Goal: Register for event/course

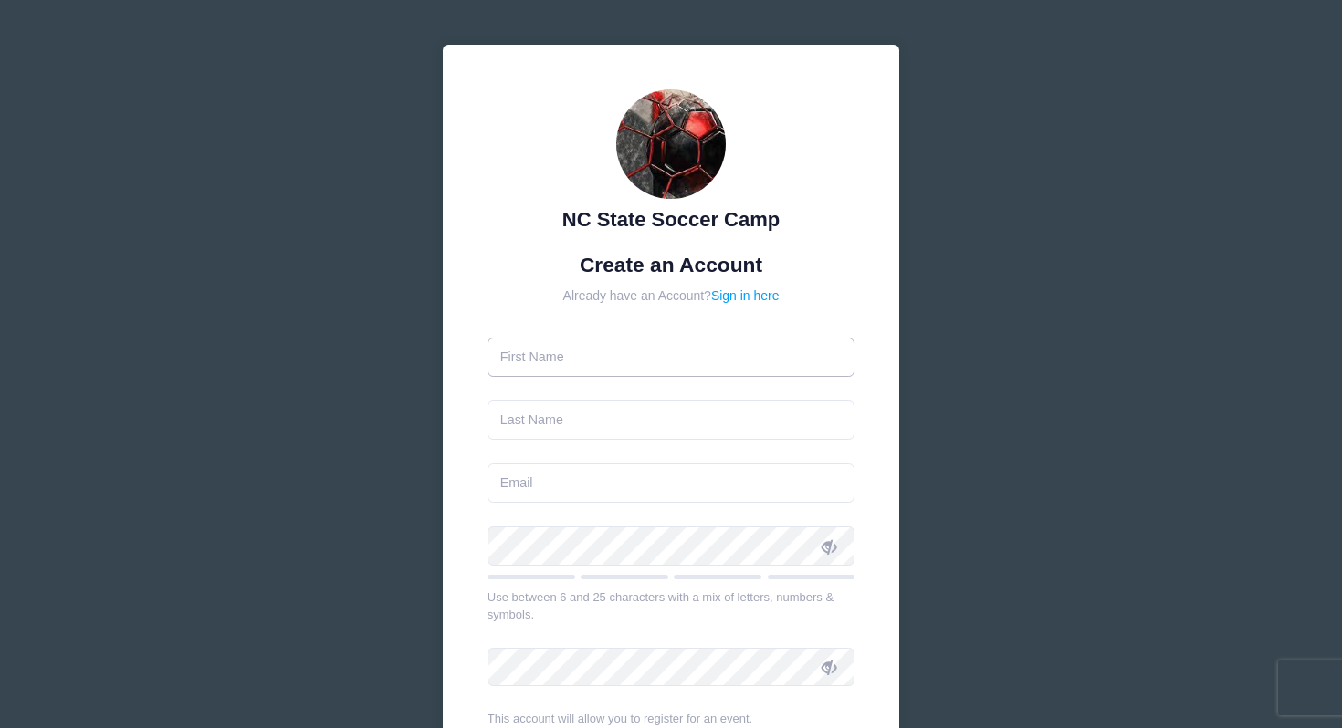
click at [613, 346] on input "text" at bounding box center [671, 357] width 368 height 39
type input "[PERSON_NAME]"
type input "[EMAIL_ADDRESS][DOMAIN_NAME]"
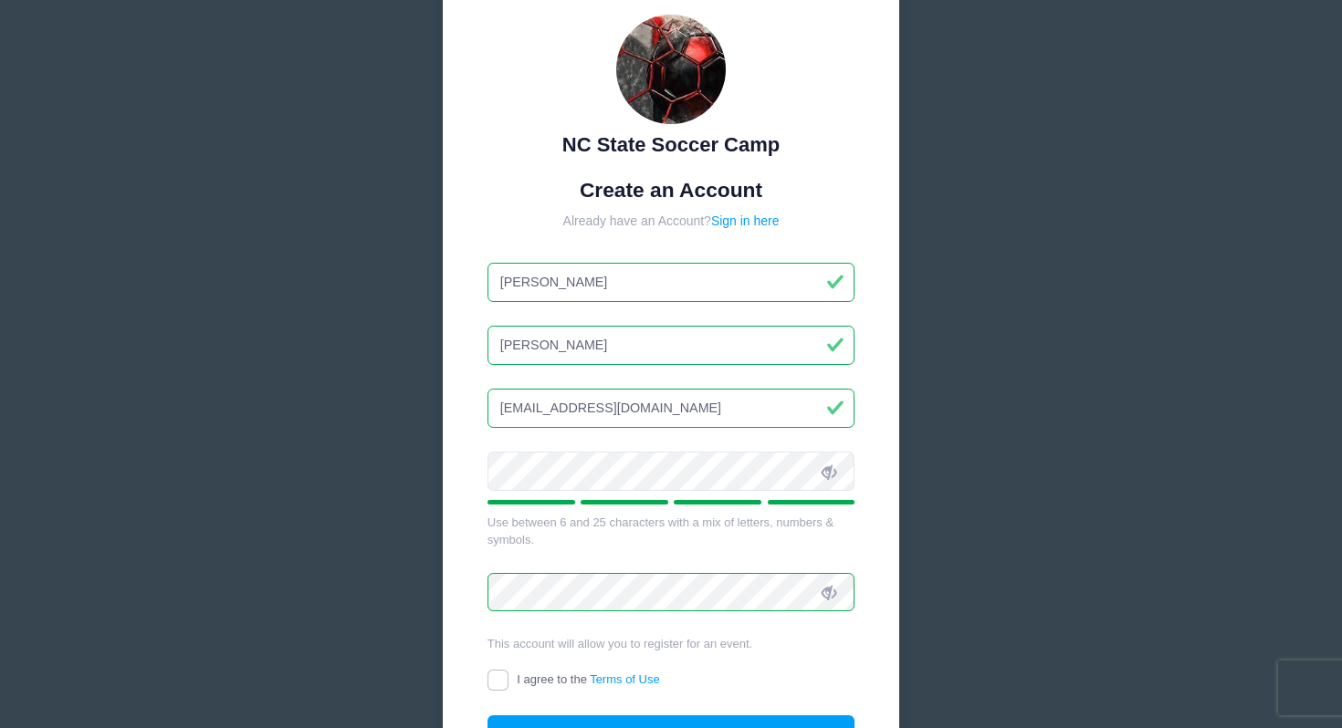
scroll to position [96, 0]
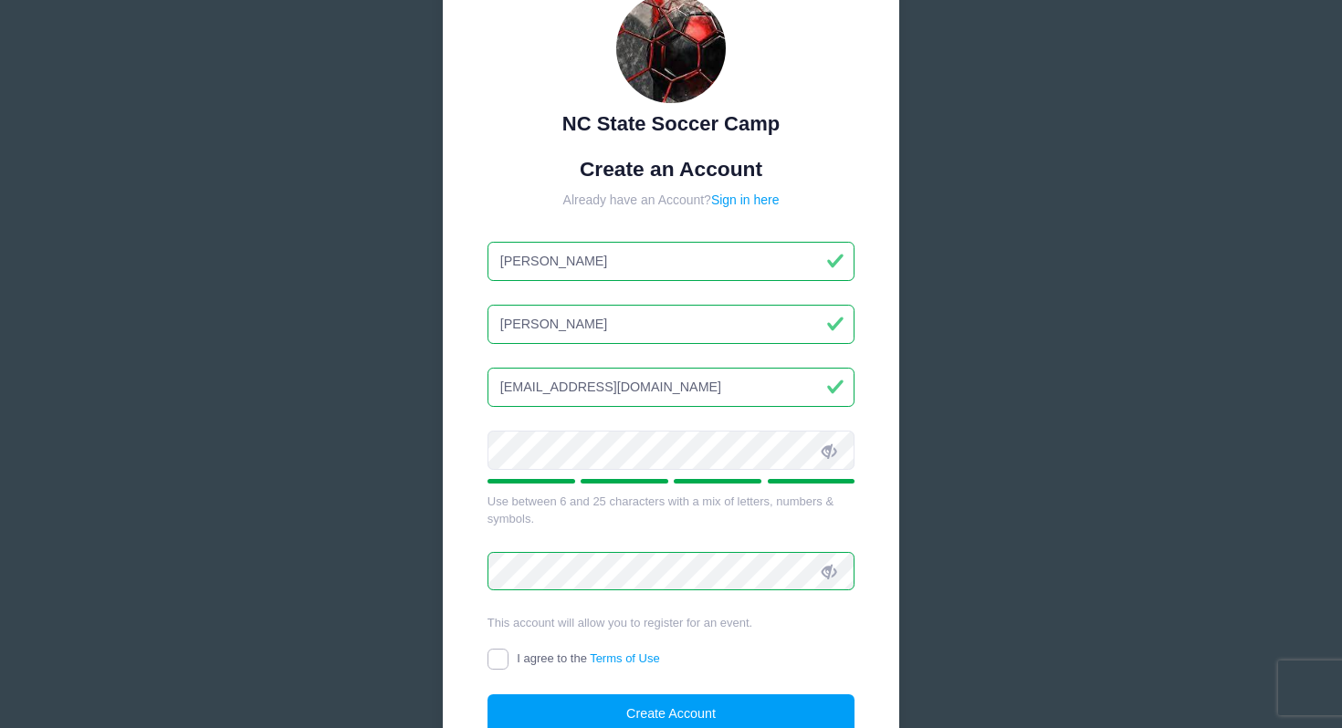
click at [506, 657] on input "I agree to the Terms of Use" at bounding box center [497, 659] width 21 height 21
checkbox input "true"
click at [615, 715] on button "Create Account" at bounding box center [671, 714] width 368 height 39
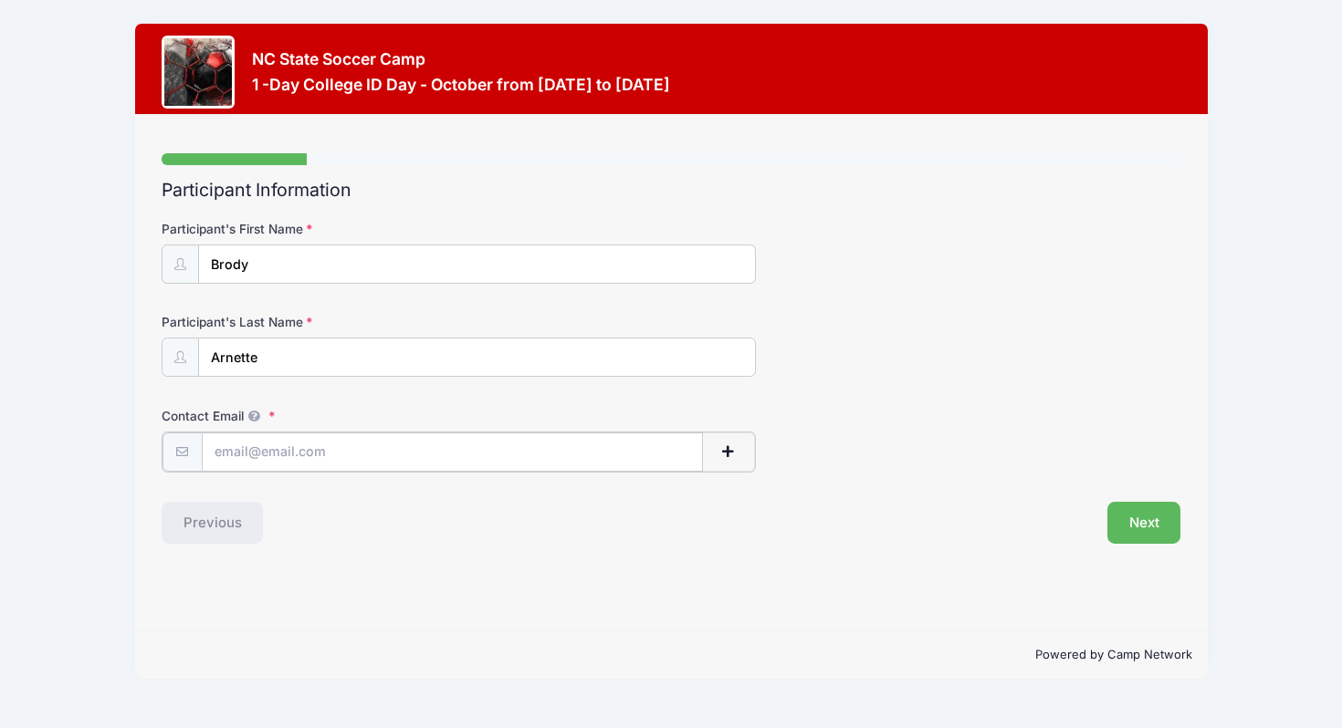
click at [322, 456] on input "Contact Email" at bounding box center [452, 452] width 501 height 39
type input "[EMAIL_ADDRESS][DOMAIN_NAME]"
click at [1135, 528] on button "Next" at bounding box center [1144, 521] width 74 height 42
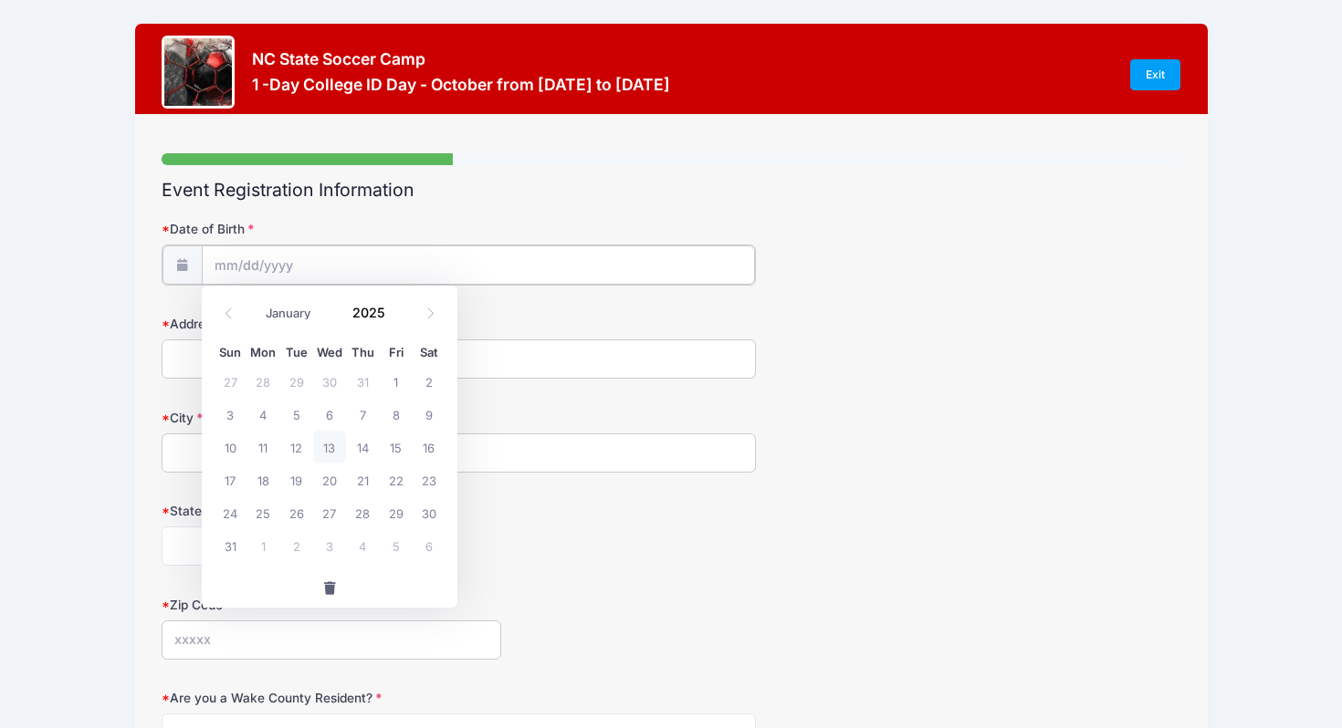
click at [253, 266] on input "Date of Birth" at bounding box center [478, 265] width 553 height 39
click at [234, 308] on icon at bounding box center [229, 314] width 12 height 12
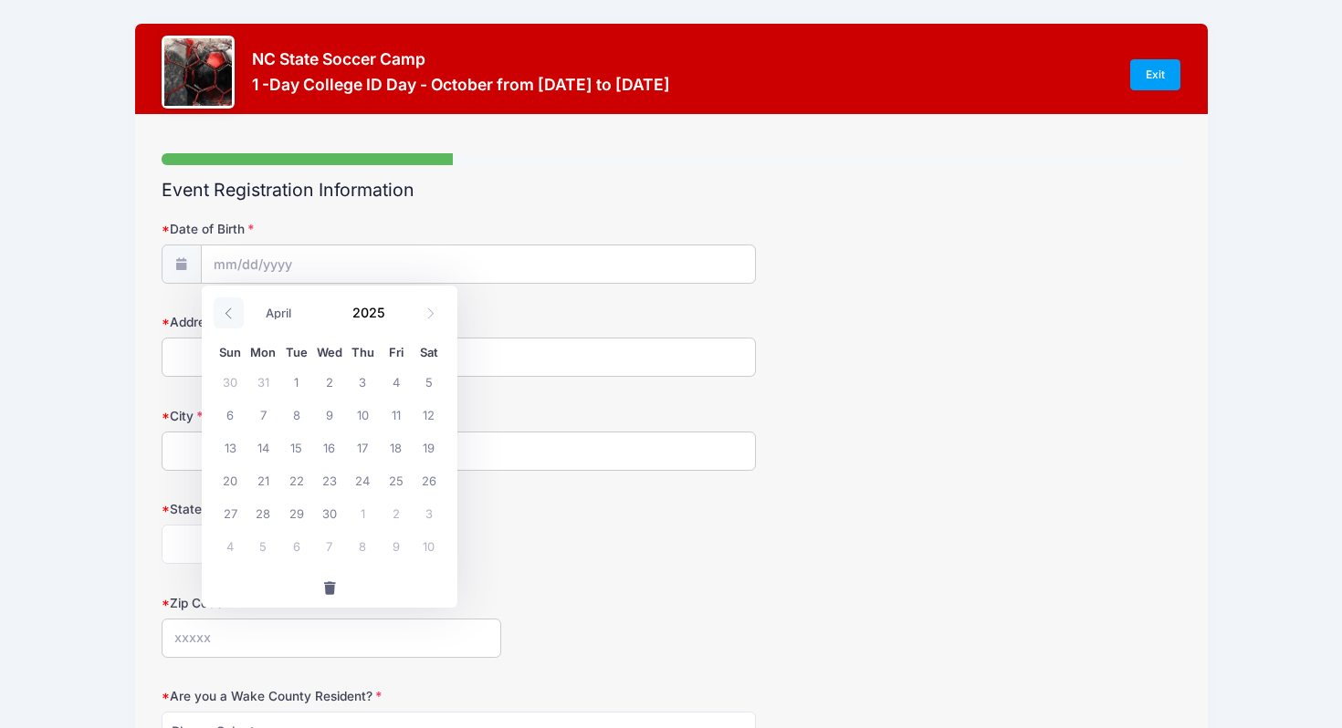
click at [234, 308] on icon at bounding box center [229, 314] width 12 height 12
click at [423, 319] on span at bounding box center [430, 313] width 30 height 31
select select "1"
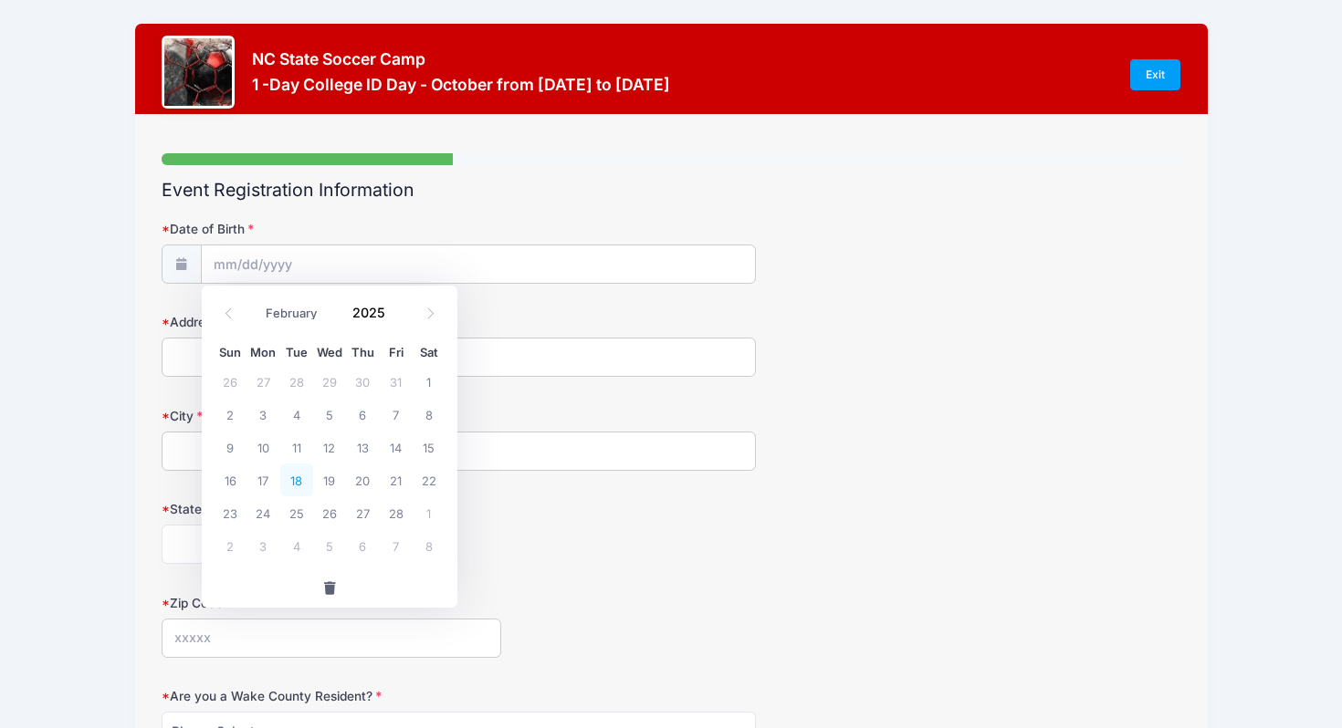
click at [288, 485] on span "18" at bounding box center [296, 480] width 33 height 33
type input "02/18/2025"
click at [312, 235] on label "Date of Birth" at bounding box center [332, 229] width 340 height 18
click at [312, 246] on input "02/18/2025" at bounding box center [478, 265] width 553 height 39
click at [310, 264] on input "02/18/2025" at bounding box center [478, 265] width 553 height 39
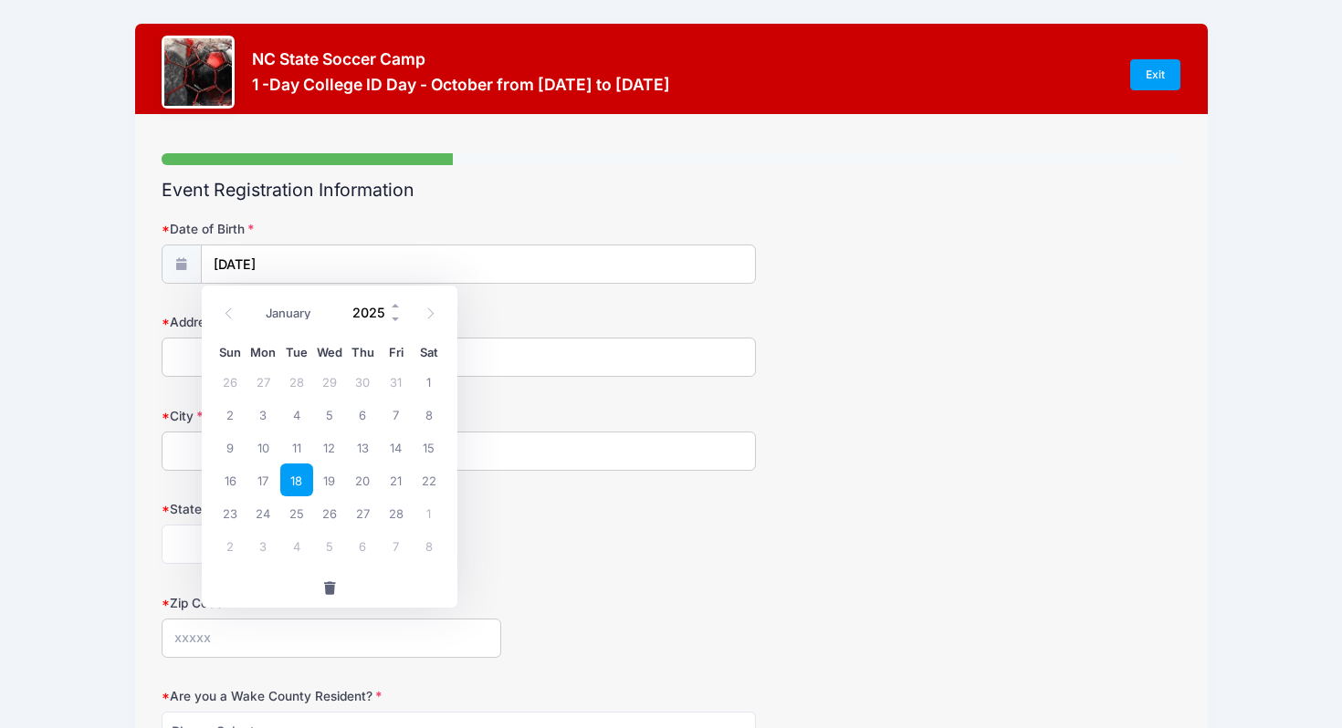
click at [372, 314] on input "2025" at bounding box center [372, 311] width 59 height 27
click at [394, 322] on span at bounding box center [396, 319] width 13 height 14
click at [394, 315] on span at bounding box center [396, 319] width 13 height 14
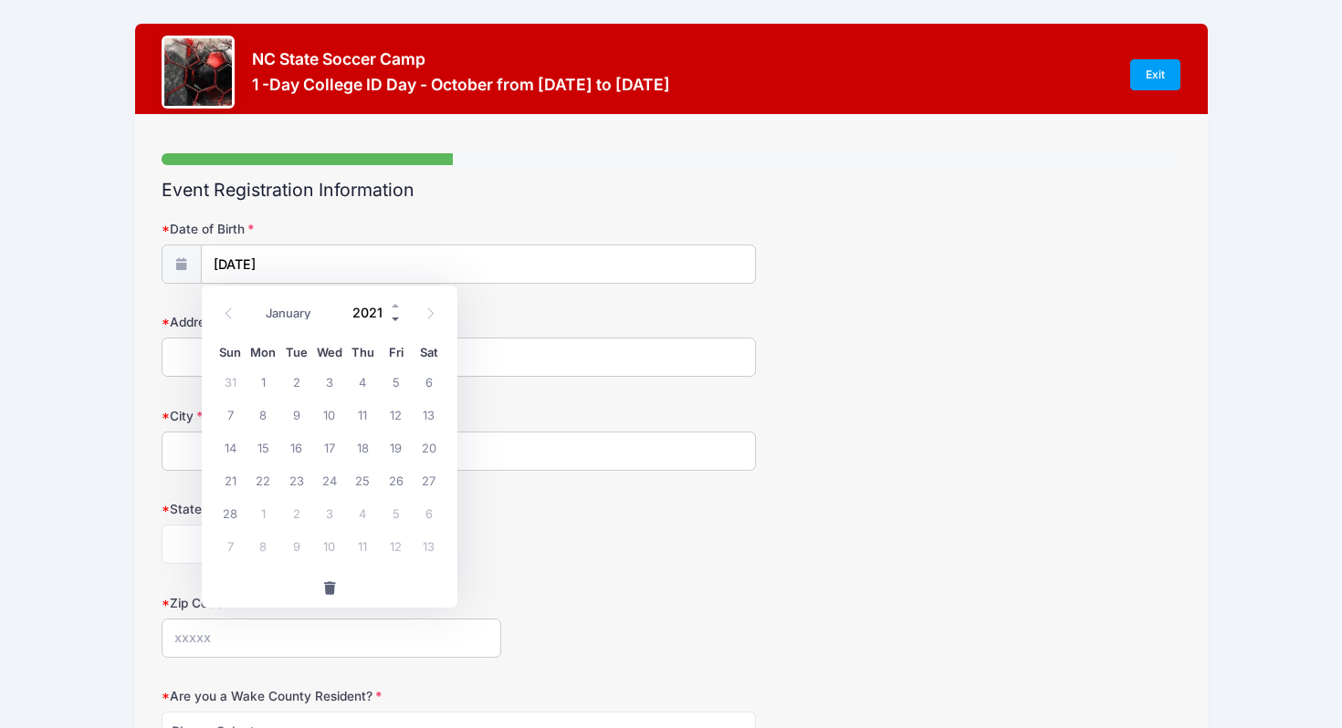
click at [394, 315] on span at bounding box center [396, 319] width 13 height 14
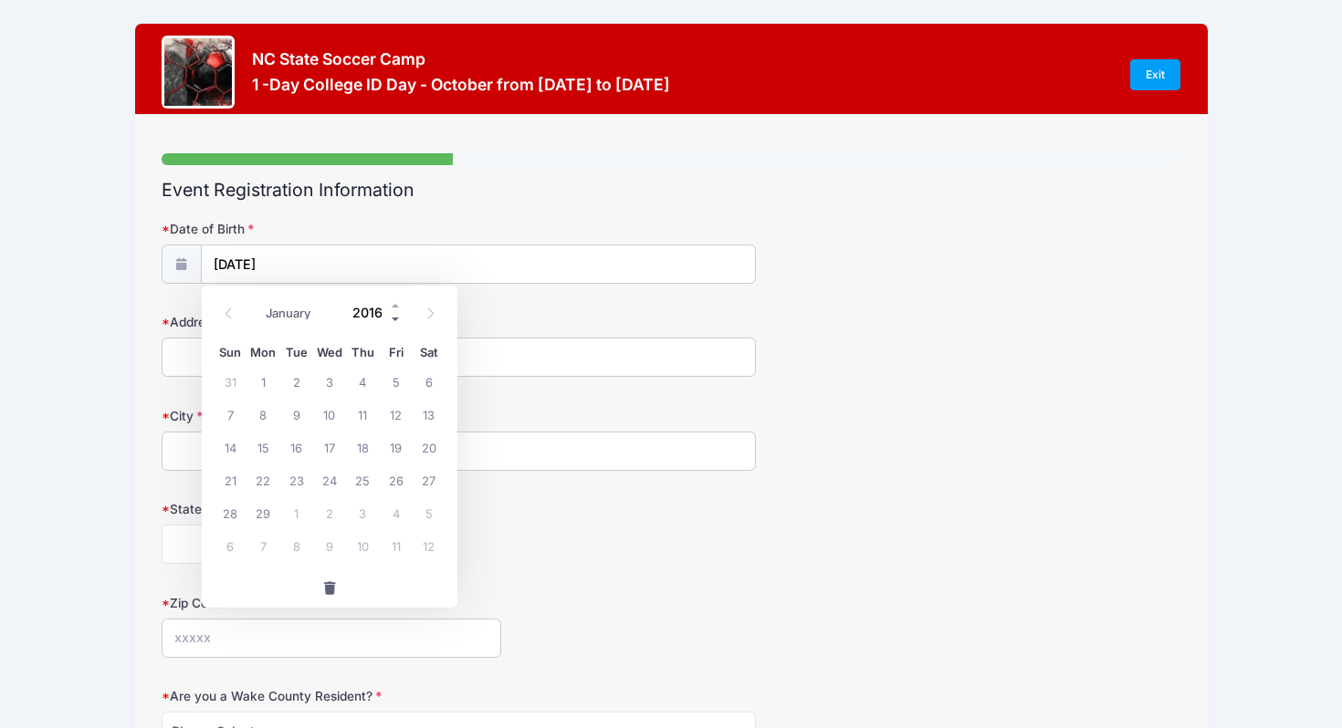
click at [394, 315] on span at bounding box center [396, 319] width 13 height 14
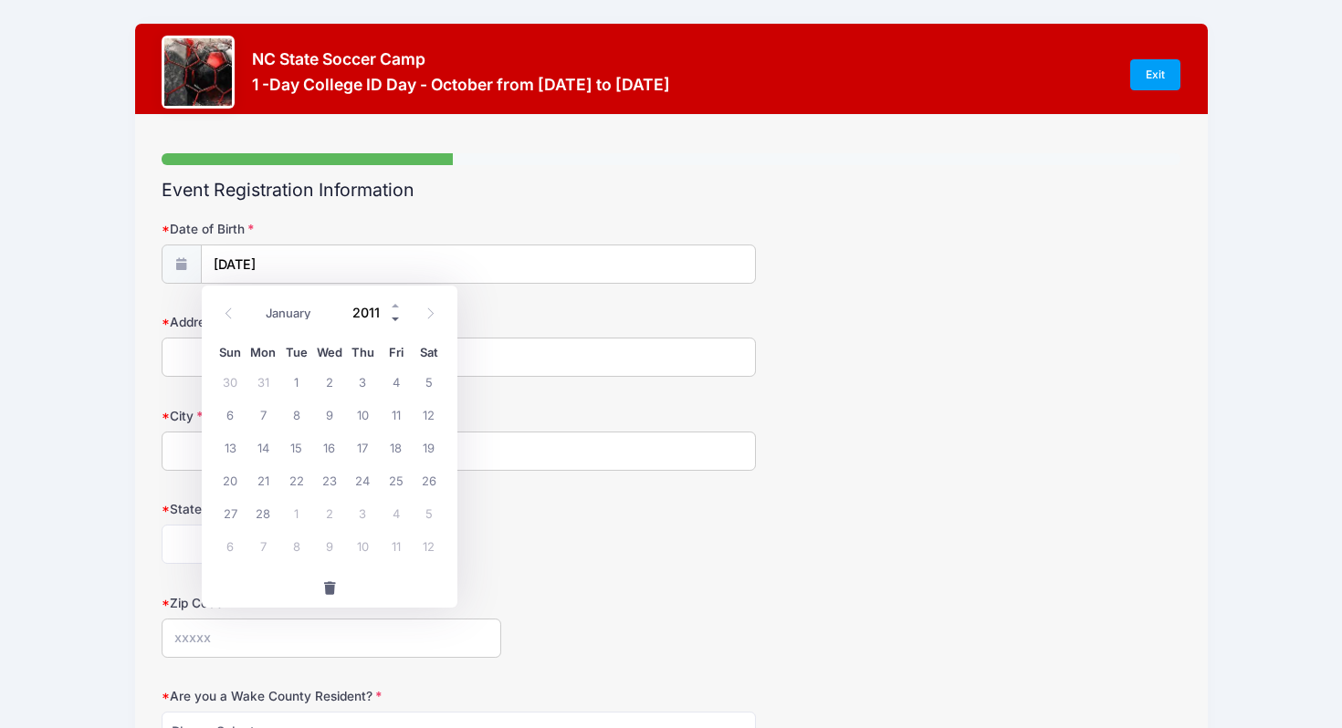
click at [394, 315] on span at bounding box center [396, 319] width 13 height 14
type input "2010"
click at [372, 313] on input "2010" at bounding box center [372, 311] width 59 height 27
click at [363, 268] on input "02/18/2025" at bounding box center [478, 265] width 553 height 39
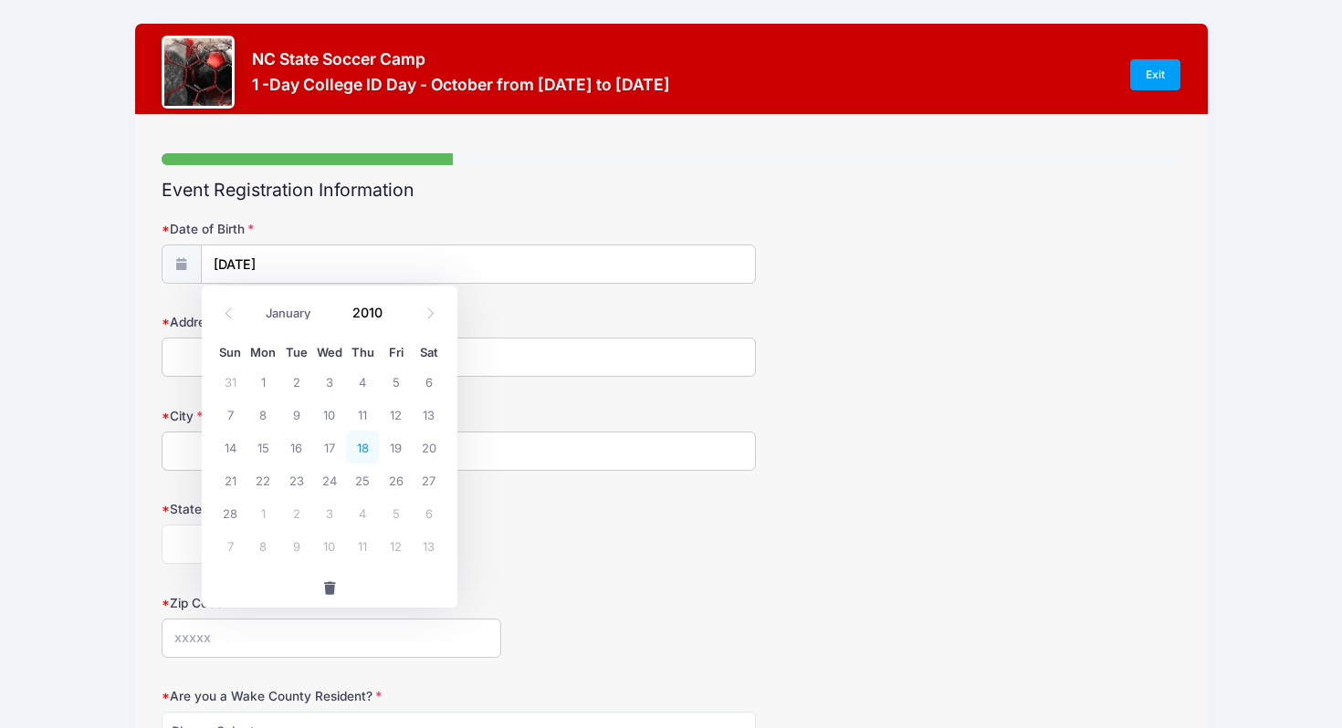
click at [366, 453] on span "18" at bounding box center [362, 447] width 33 height 33
type input "02/18/2010"
click at [301, 369] on input "Address" at bounding box center [459, 357] width 594 height 39
type input "3237 CAROLINE NICOLE DR"
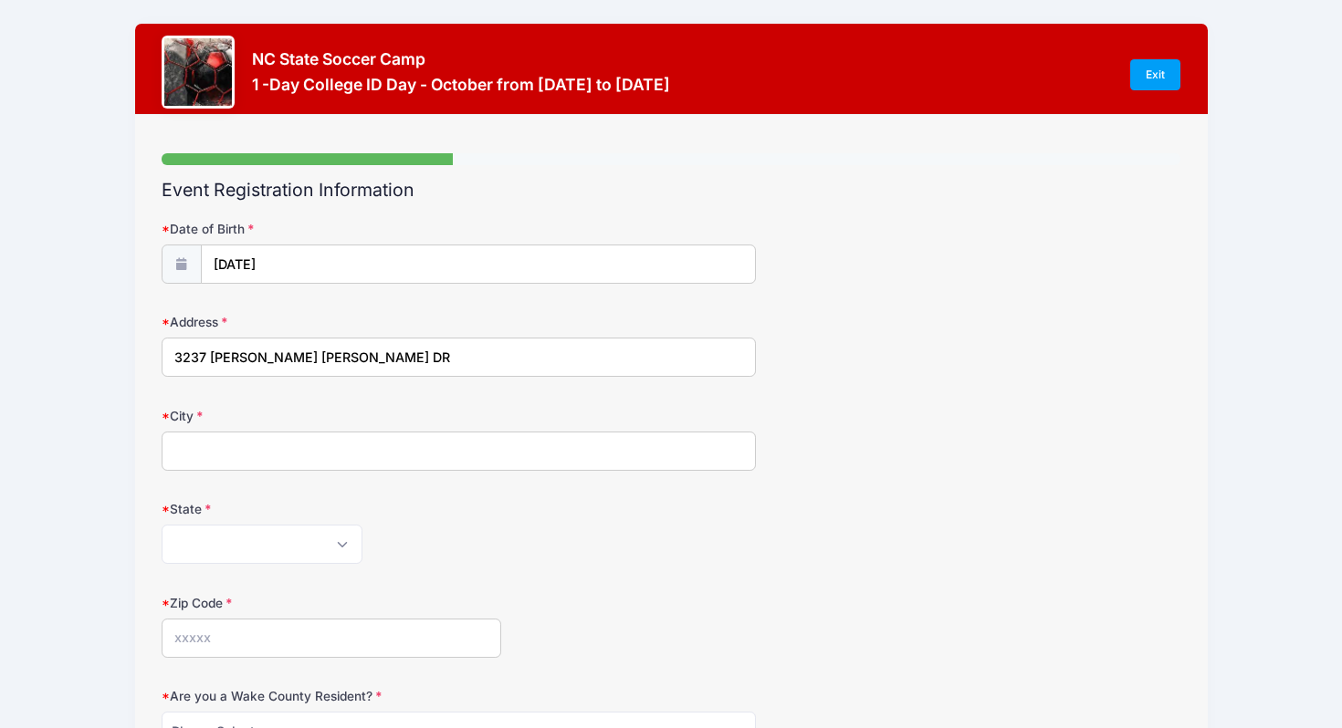
type input "KINSTON"
select select "NC"
type input "28504"
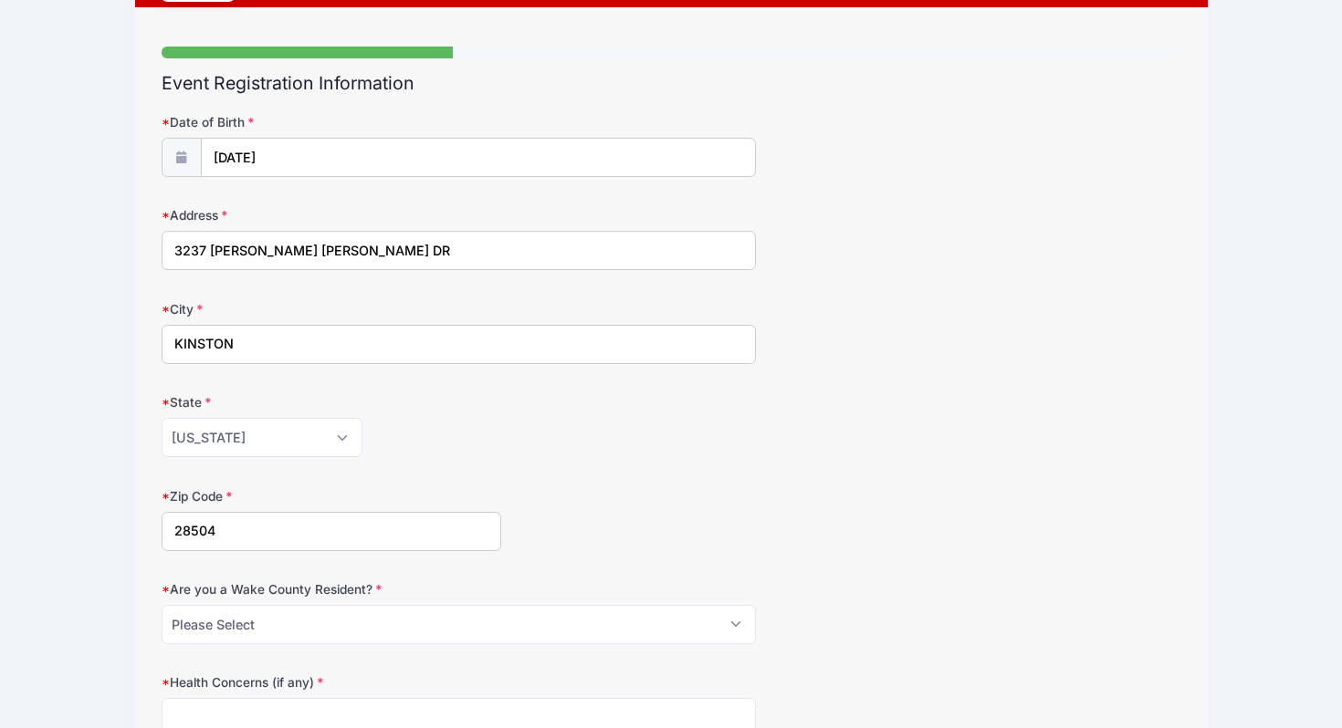
scroll to position [118, 0]
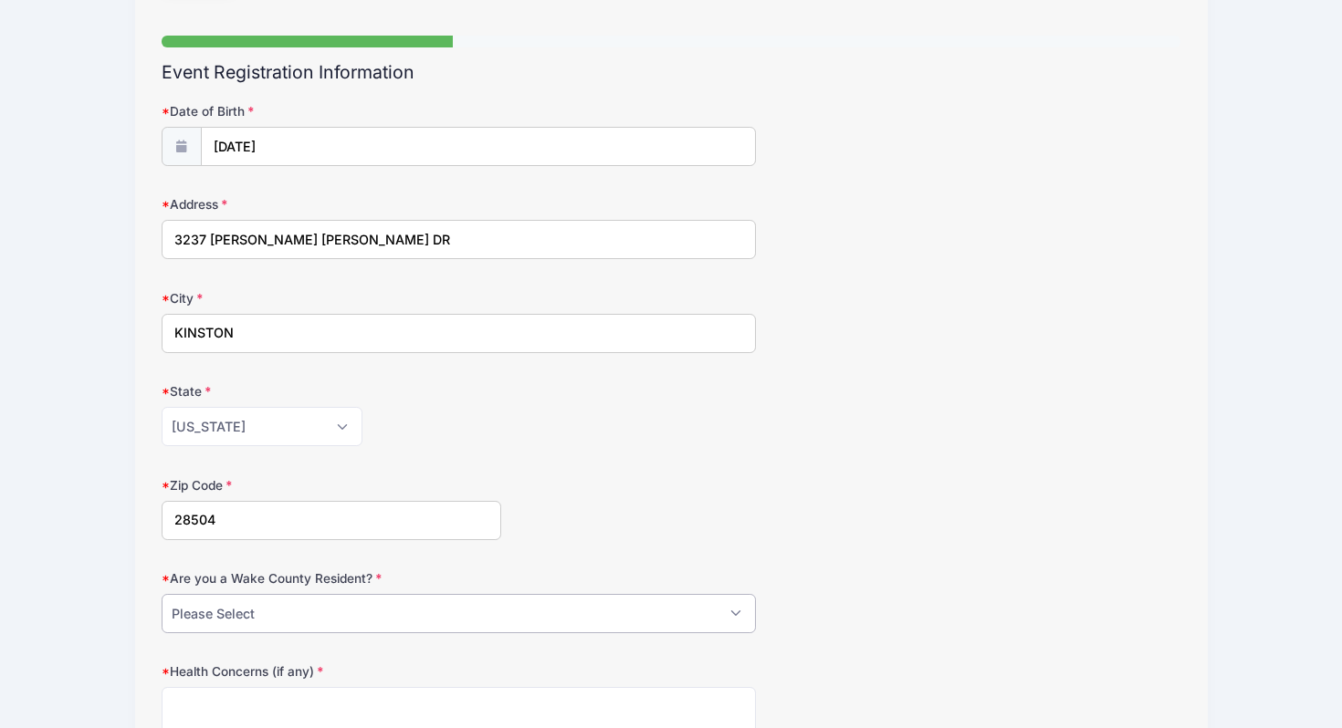
click at [282, 627] on select "Please Select YES NO" at bounding box center [459, 613] width 594 height 39
select select "NO"
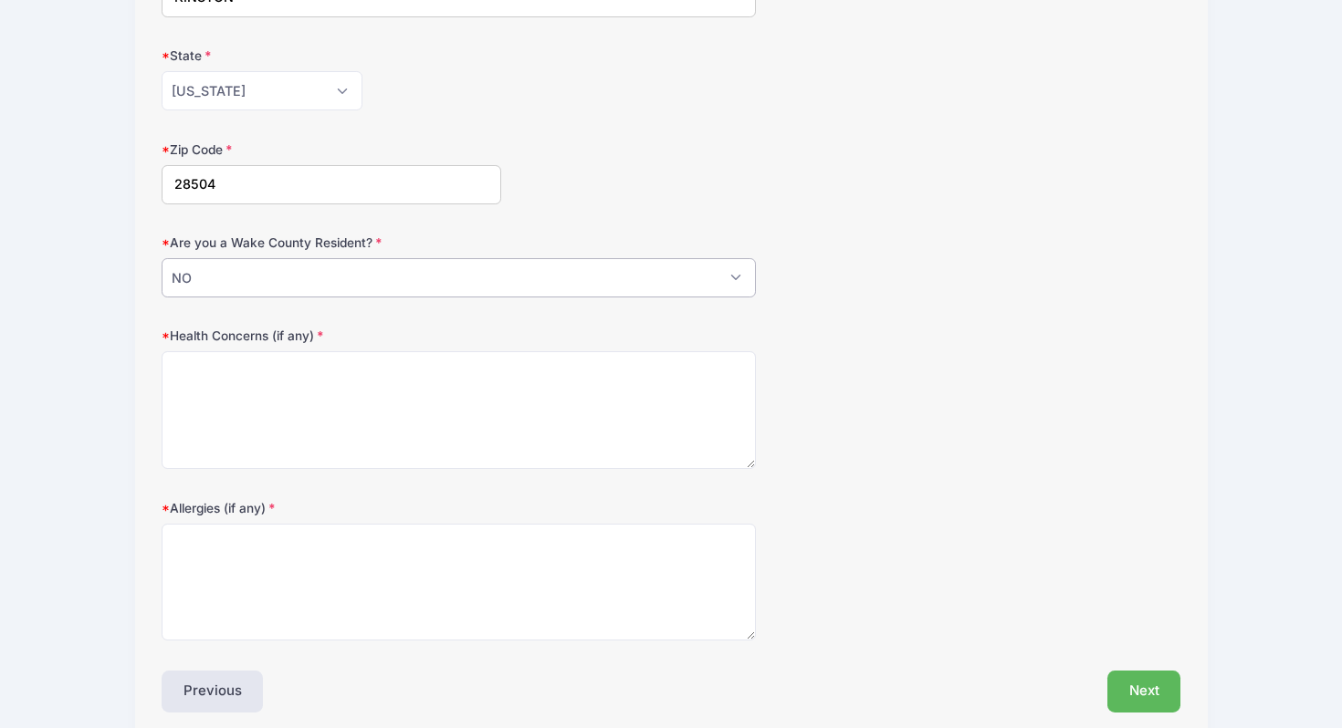
scroll to position [474, 0]
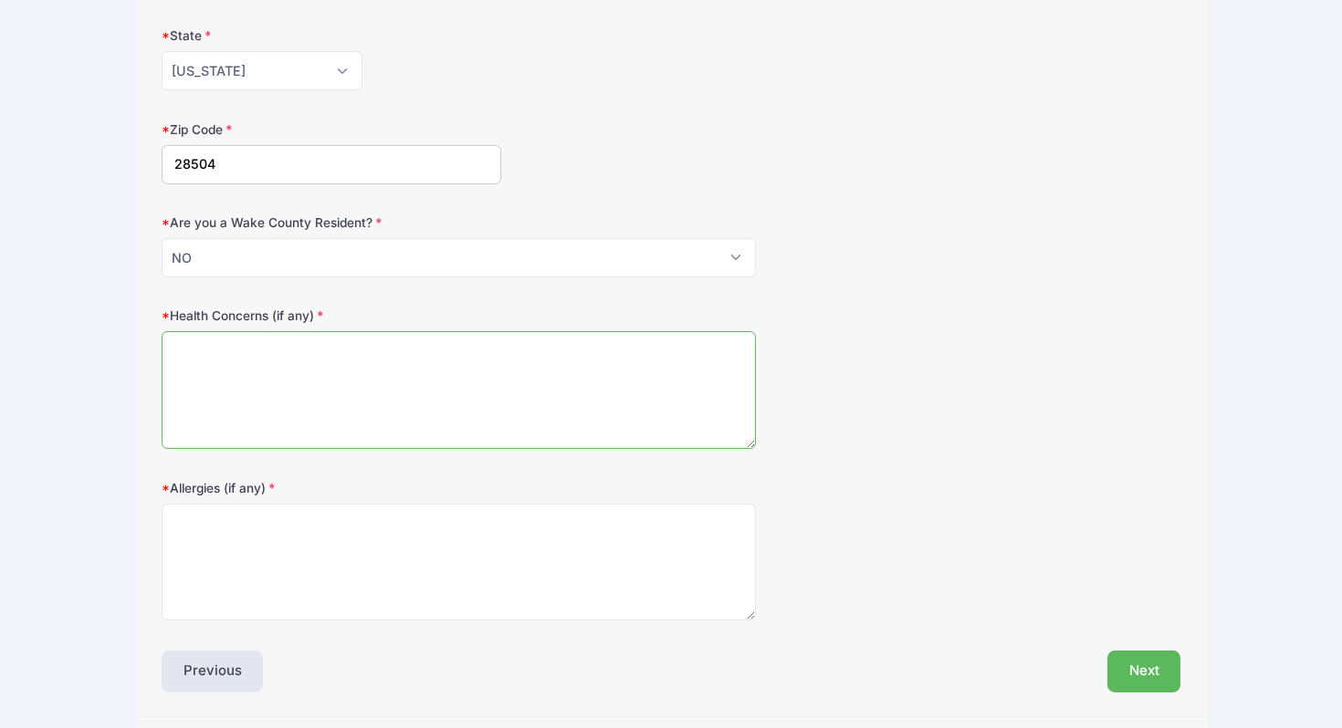
click at [263, 410] on textarea "Health Concerns (if any)" at bounding box center [459, 390] width 594 height 118
type textarea "None"
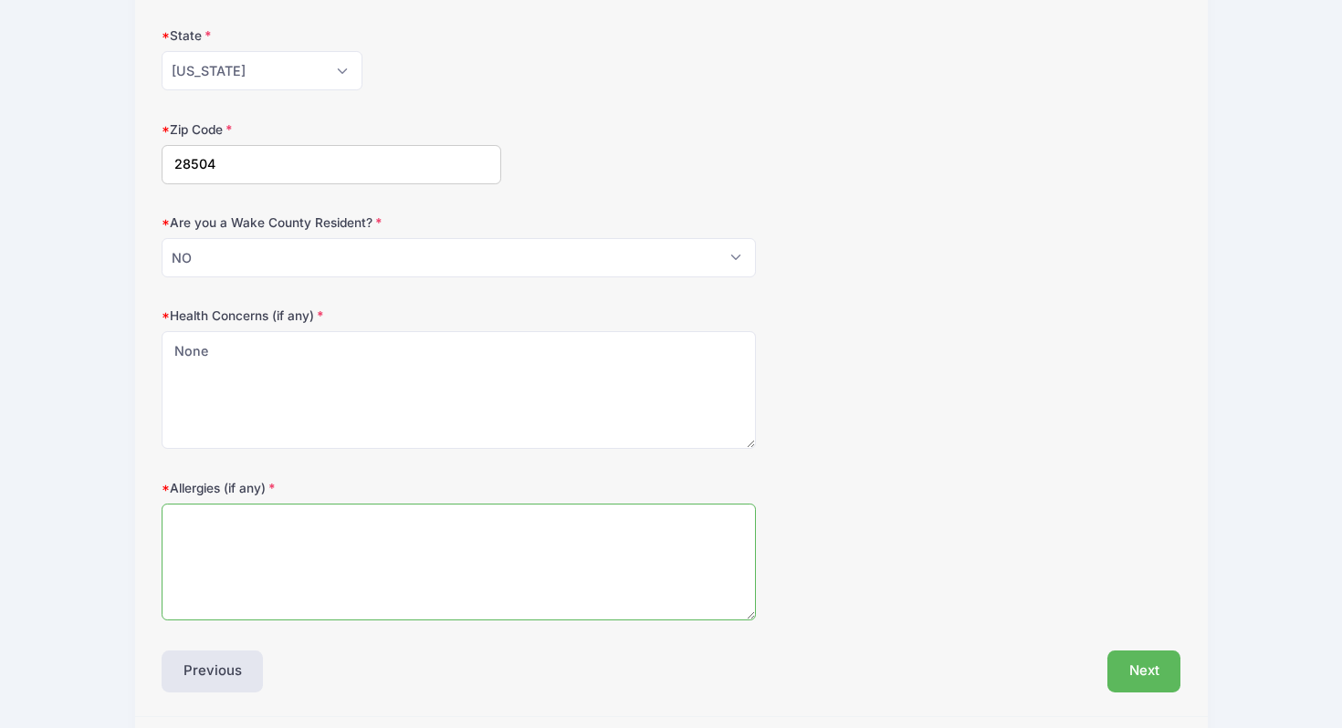
click at [215, 544] on textarea "Allergies (if any)" at bounding box center [459, 563] width 594 height 118
type textarea "None"
click at [1129, 673] on button "Next" at bounding box center [1144, 672] width 74 height 42
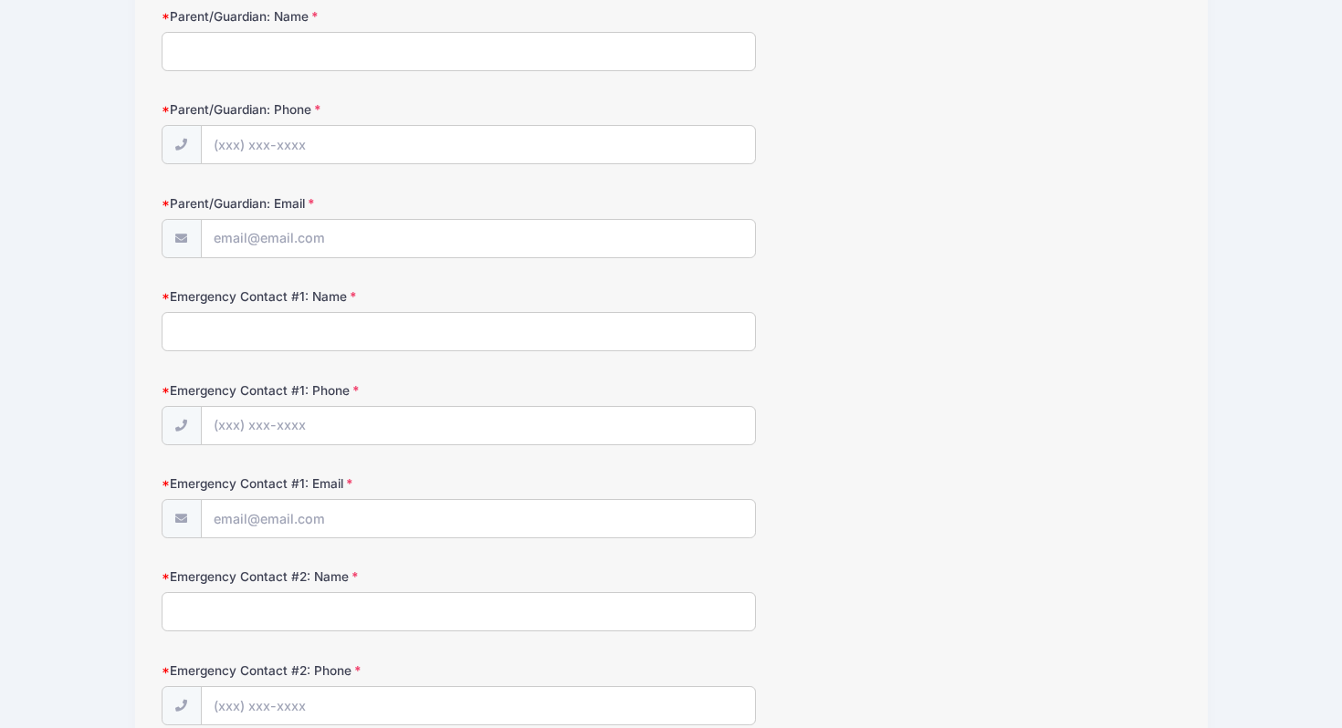
scroll to position [0, 0]
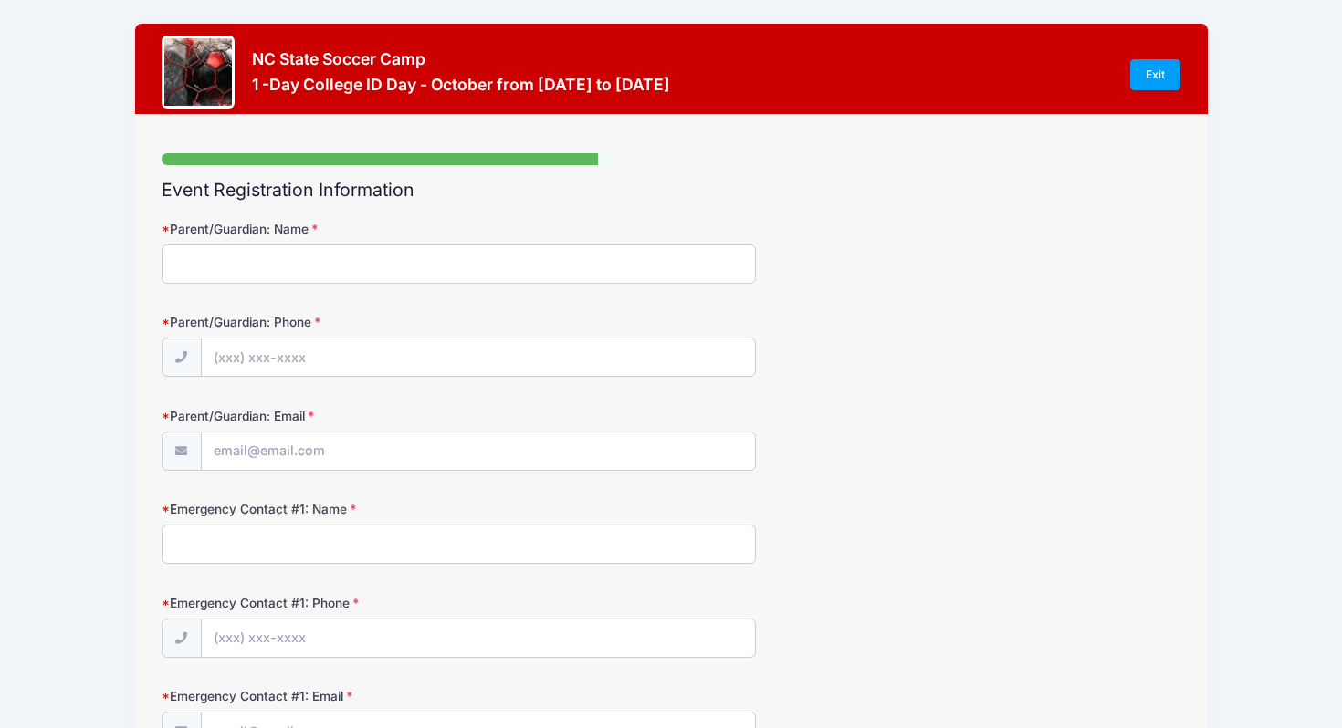
click at [436, 261] on input "Parent/Guardian: Name" at bounding box center [459, 264] width 594 height 39
type input "Bobbi Colie"
type input "(252) 286-0503"
type input "[EMAIL_ADDRESS][DOMAIN_NAME]"
click at [375, 539] on input "Emergency Contact #1: Name" at bounding box center [459, 544] width 594 height 39
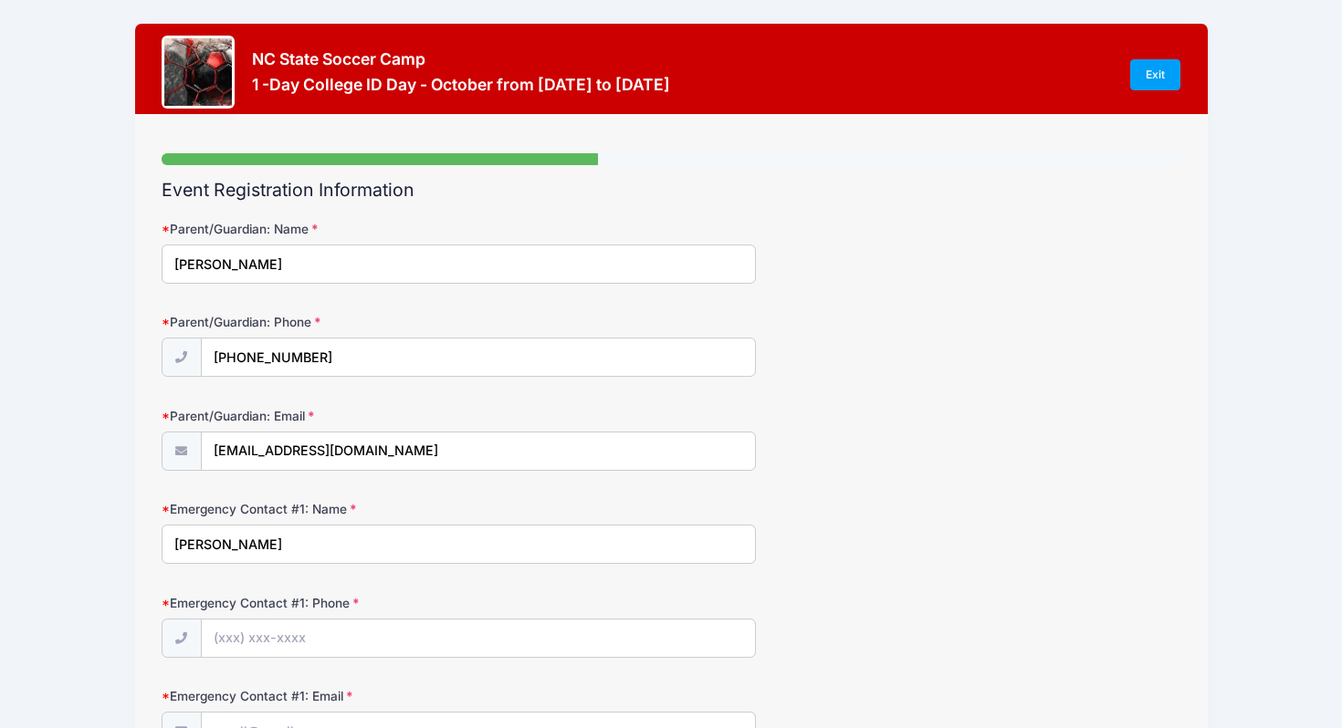
type input "Bobbi Colie"
click at [360, 647] on input "Emergency Contact #1: Phone" at bounding box center [478, 639] width 553 height 39
type input "(252) 286-0503"
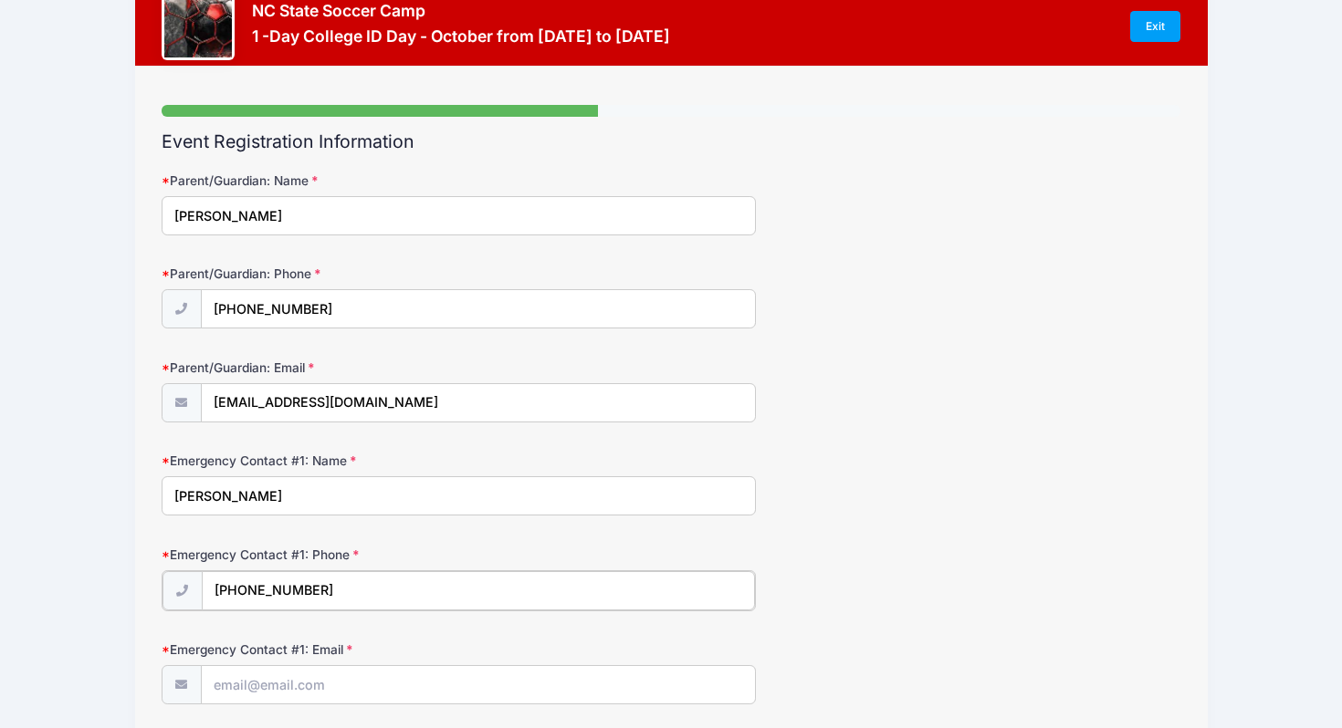
scroll to position [57, 0]
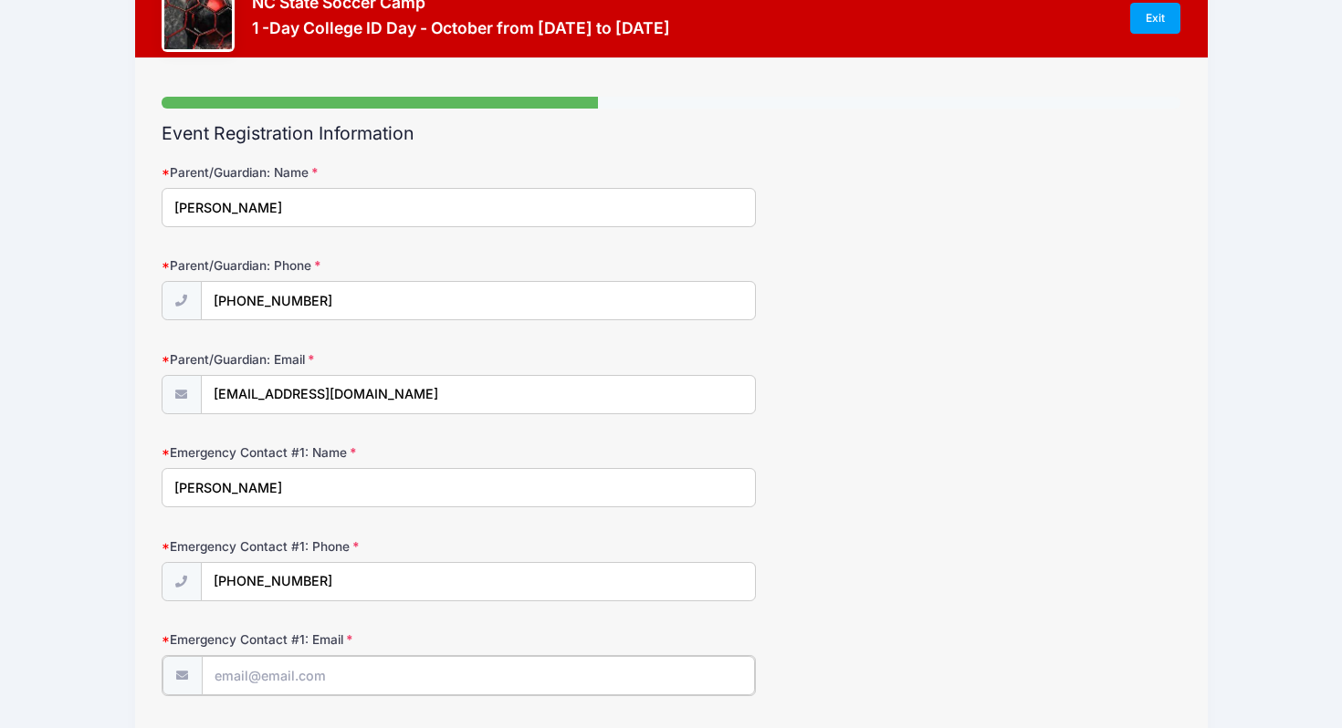
click at [358, 688] on input "Emergency Contact #1: Email" at bounding box center [478, 675] width 553 height 39
type input "[EMAIL_ADDRESS][DOMAIN_NAME]"
click at [391, 632] on label "Emergency Contact #1: Email" at bounding box center [332, 640] width 340 height 18
click at [391, 656] on input "[EMAIL_ADDRESS][DOMAIN_NAME]" at bounding box center [478, 675] width 553 height 39
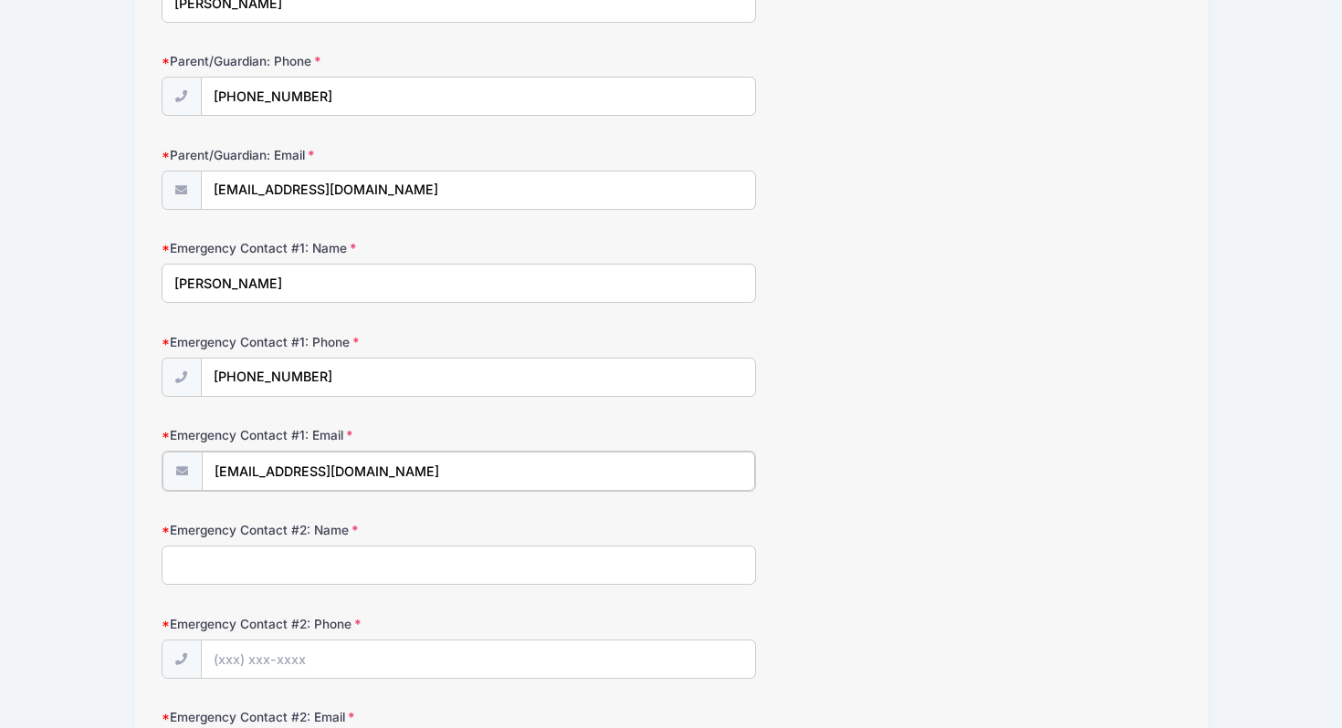
scroll to position [267, 0]
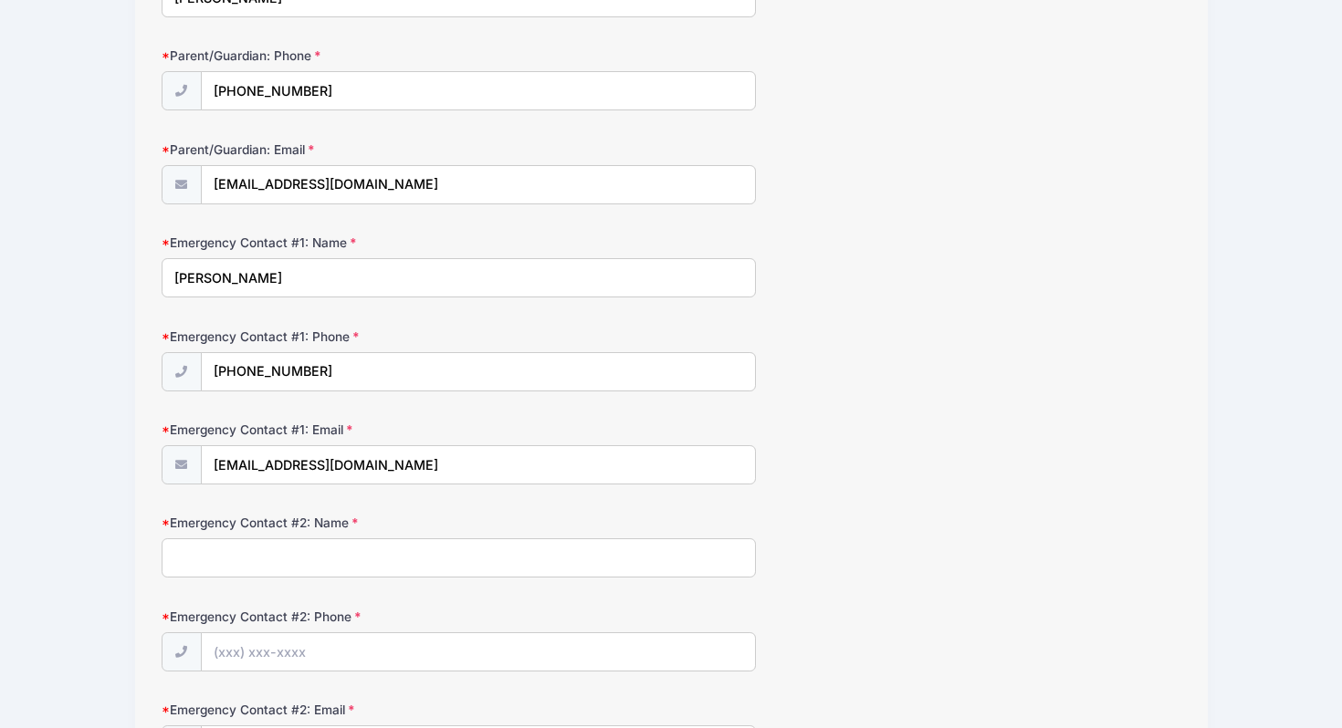
click at [371, 568] on input "Emergency Contact #2: Name" at bounding box center [459, 558] width 594 height 39
type input "Greg Arnette"
click at [382, 654] on input "Emergency Contact #2: Phone" at bounding box center [478, 652] width 553 height 39
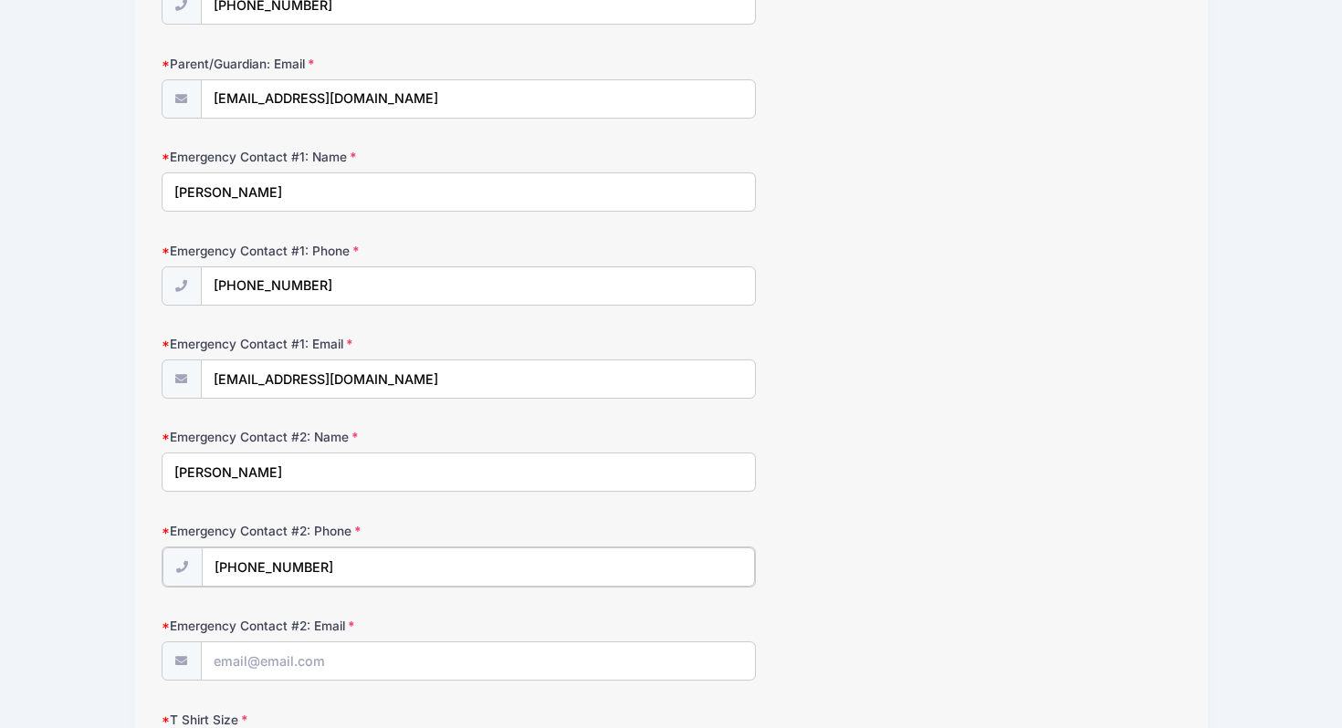
scroll to position [398, 0]
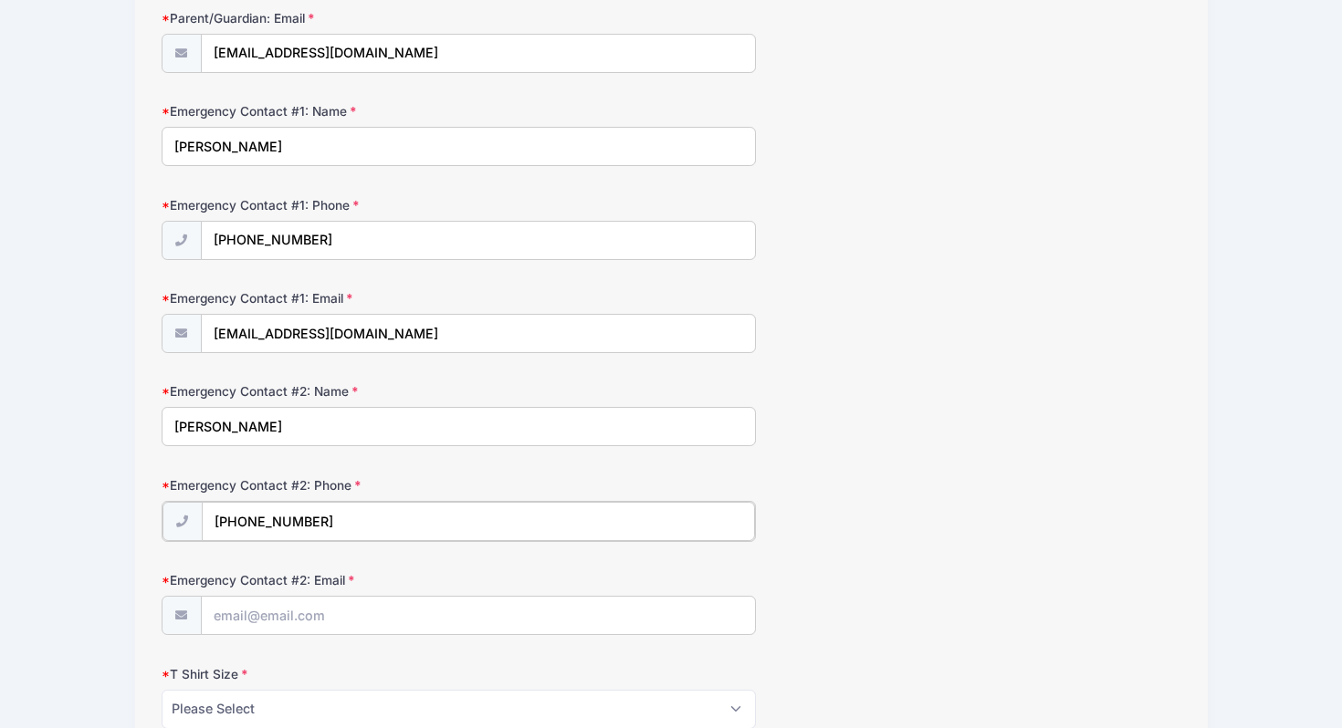
type input "(252) 214-4337"
click at [322, 618] on input "Emergency Contact #2: Email" at bounding box center [478, 614] width 553 height 39
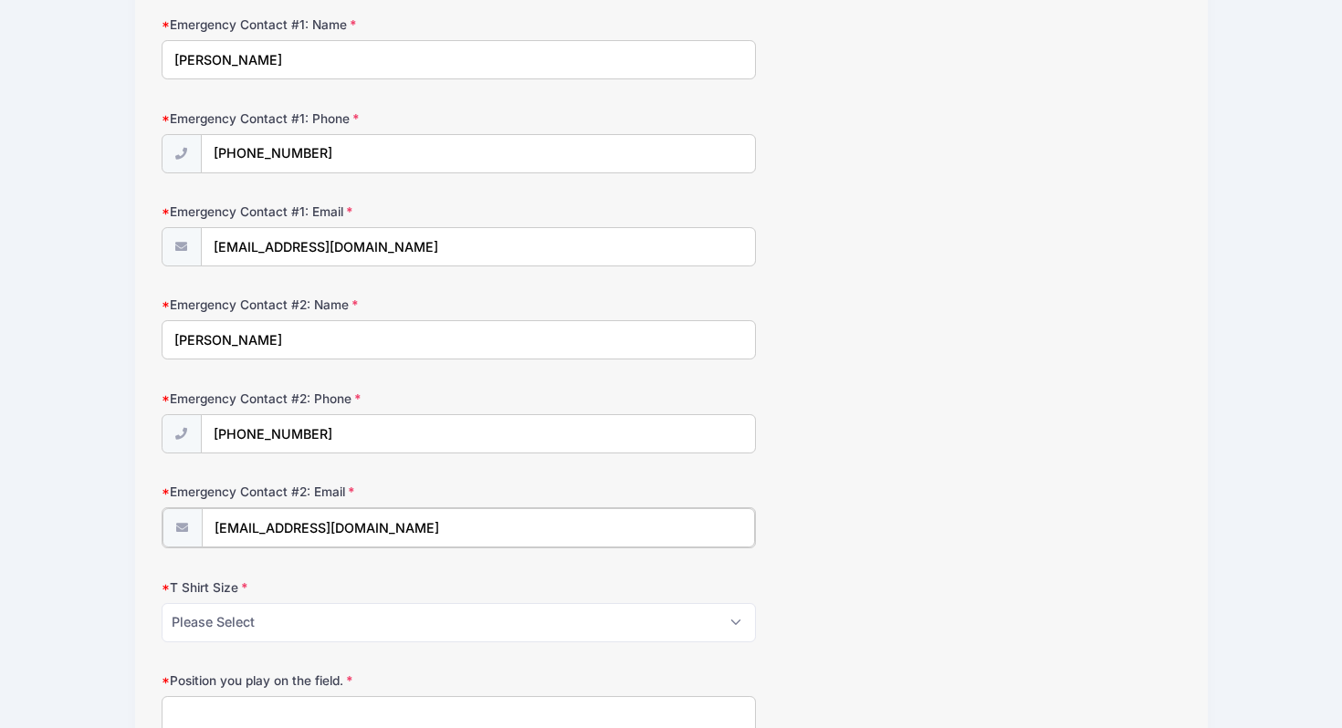
scroll to position [489, 0]
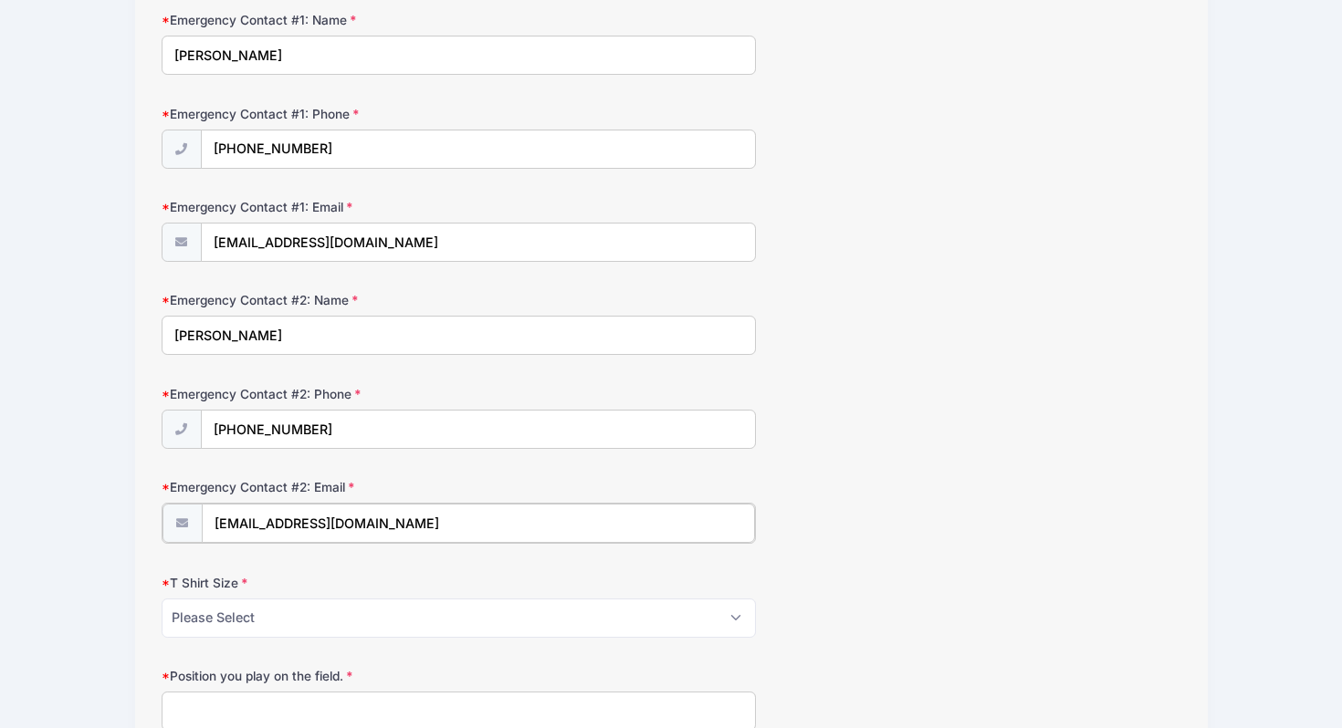
type input "gregarnette@coastalagro.com"
click at [251, 626] on select "Please Select Youth Small Youth Medium Youth Large Adult Small Adult Medium Adu…" at bounding box center [459, 616] width 594 height 39
select select "Adult Medium"
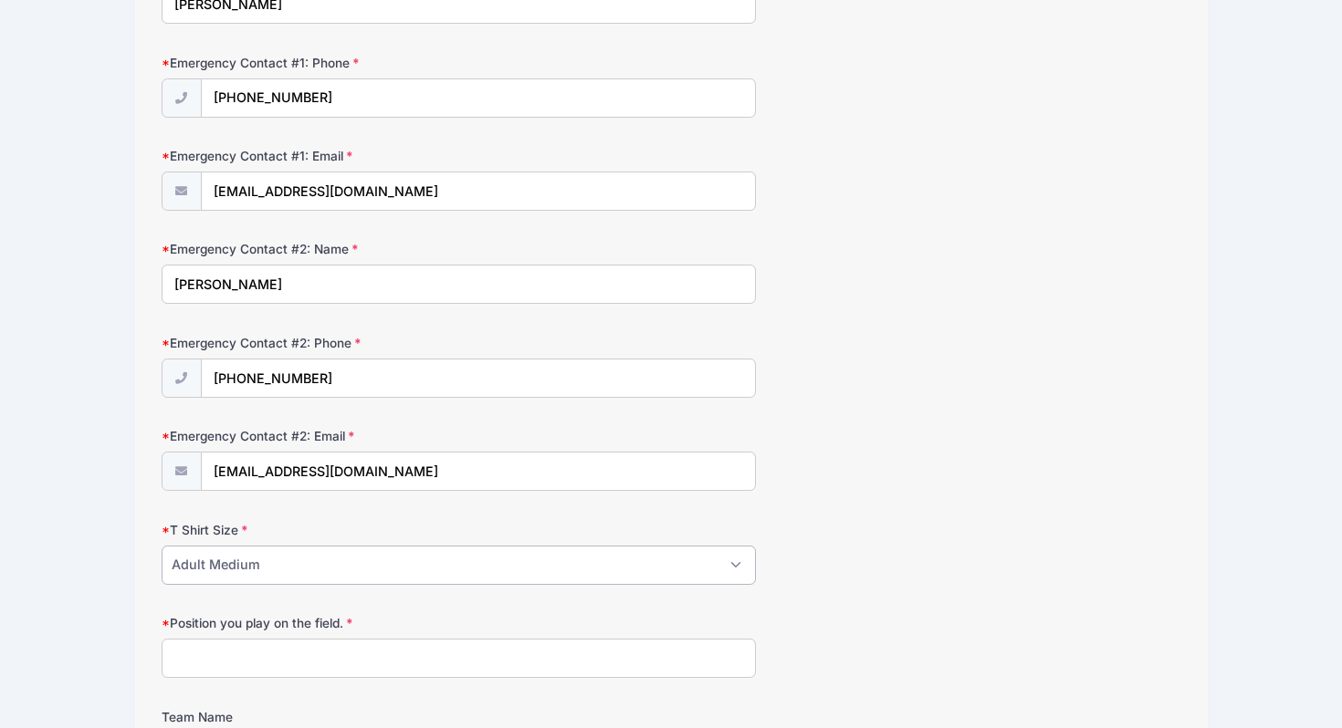
scroll to position [547, 0]
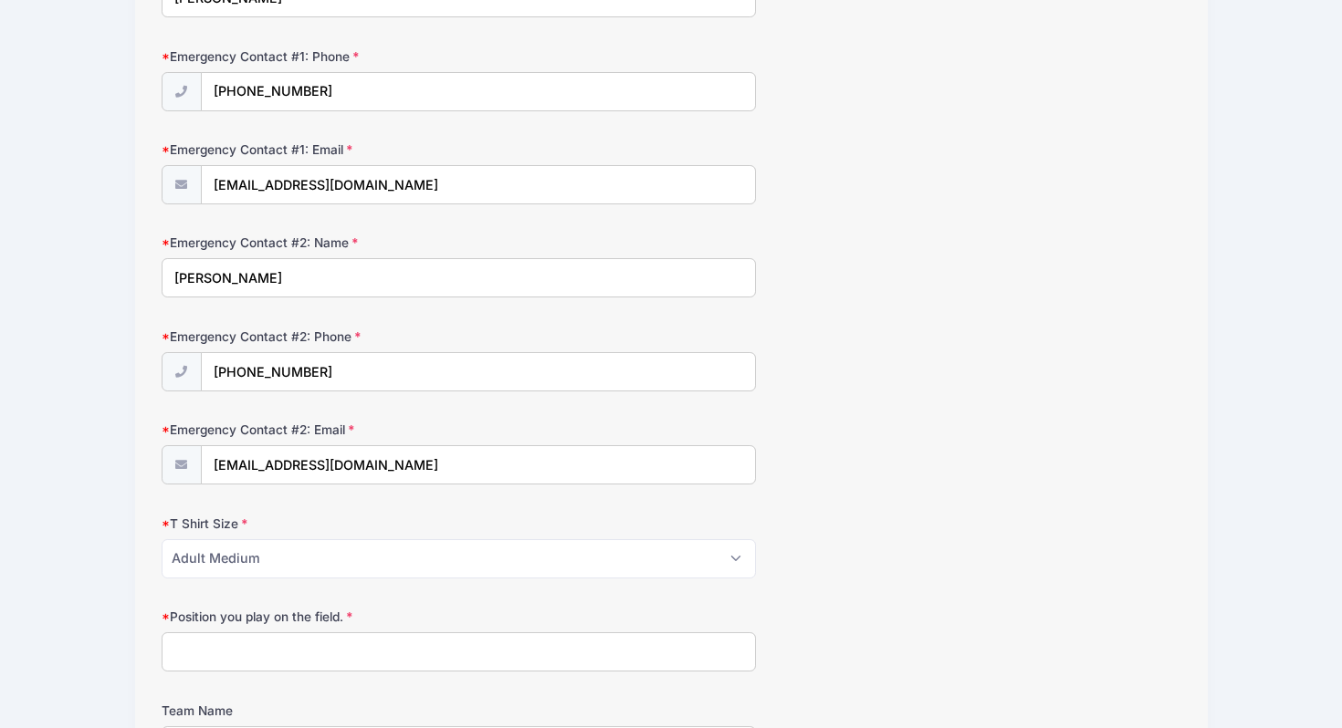
click at [284, 650] on input "Position you play on the field." at bounding box center [459, 652] width 594 height 39
type input "Midfield"
click at [362, 615] on label "Position you play on the field." at bounding box center [332, 617] width 340 height 18
click at [362, 633] on input "Midfield" at bounding box center [459, 652] width 594 height 39
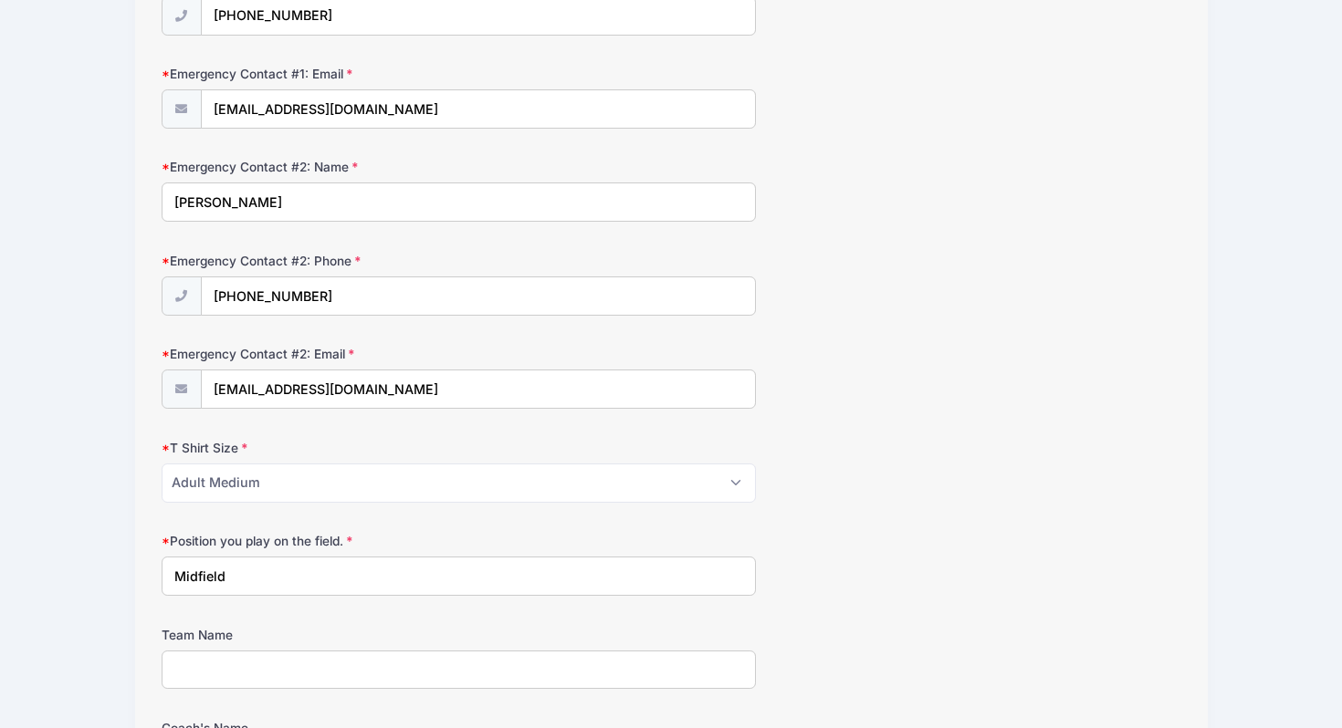
scroll to position [649, 0]
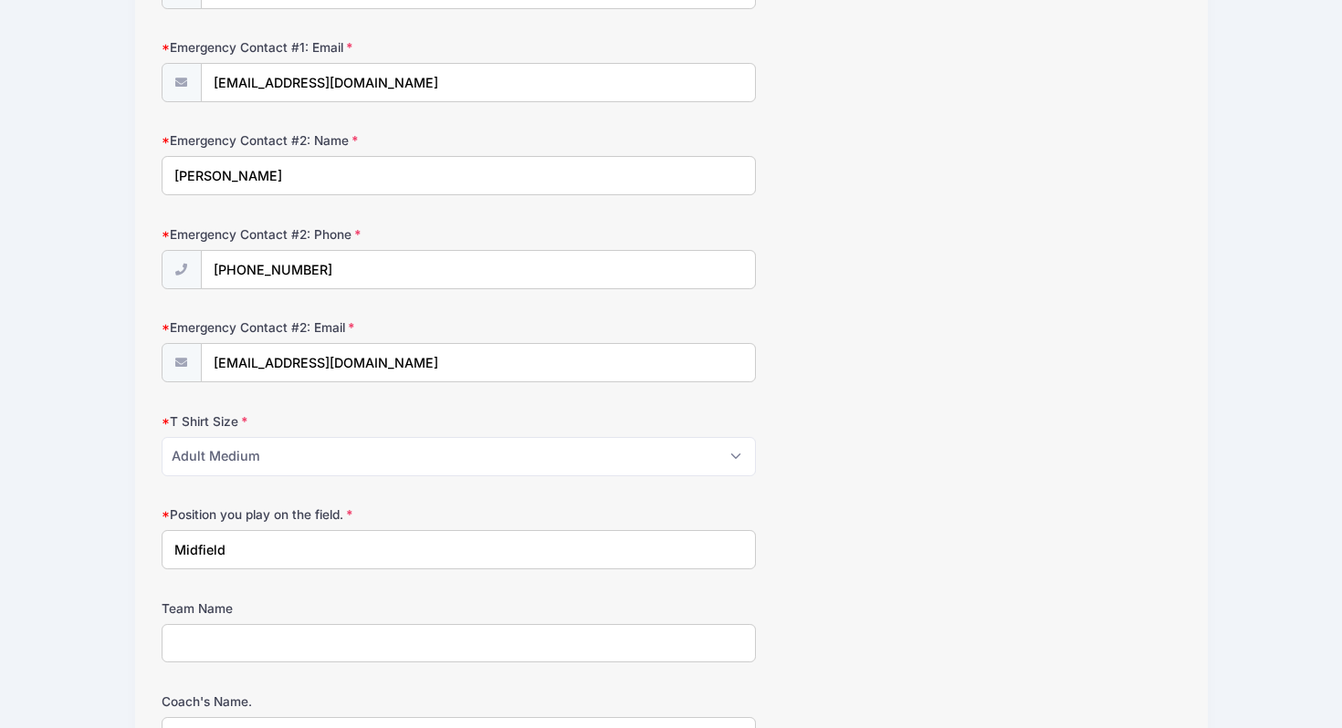
click at [303, 645] on input "Team Name" at bounding box center [459, 643] width 594 height 39
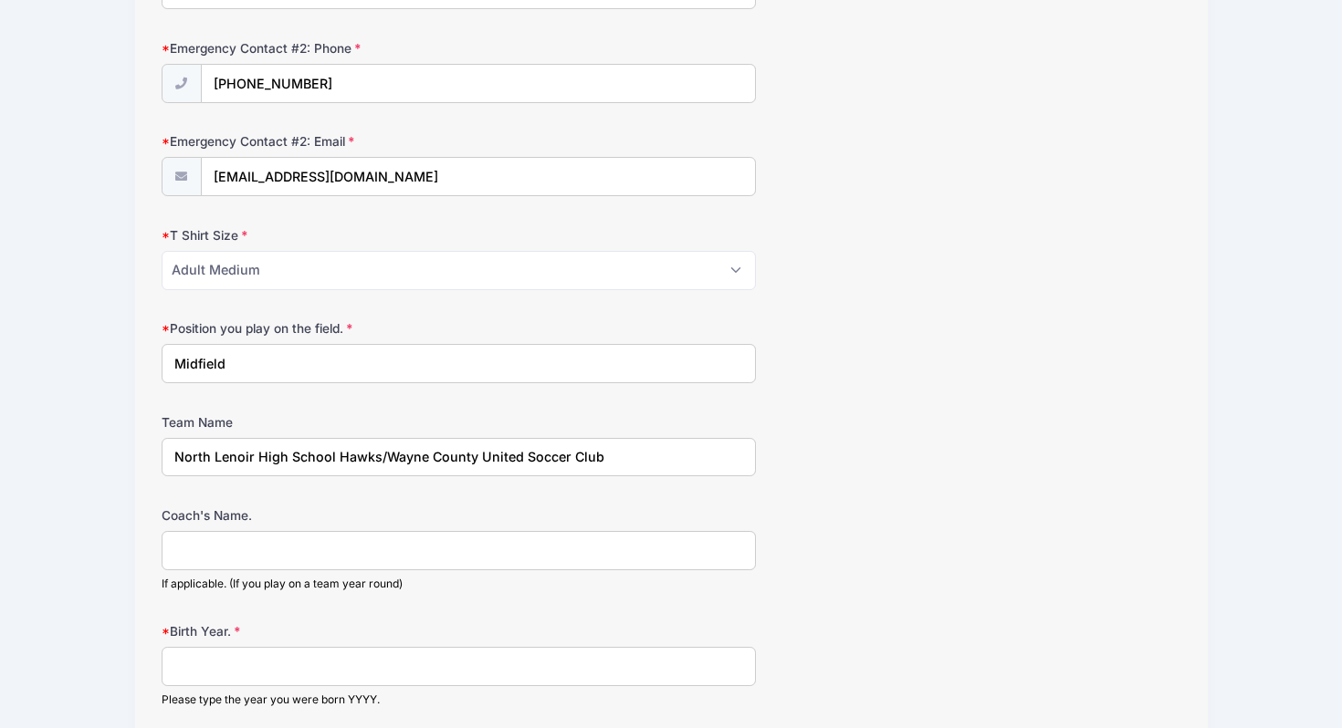
scroll to position [844, 0]
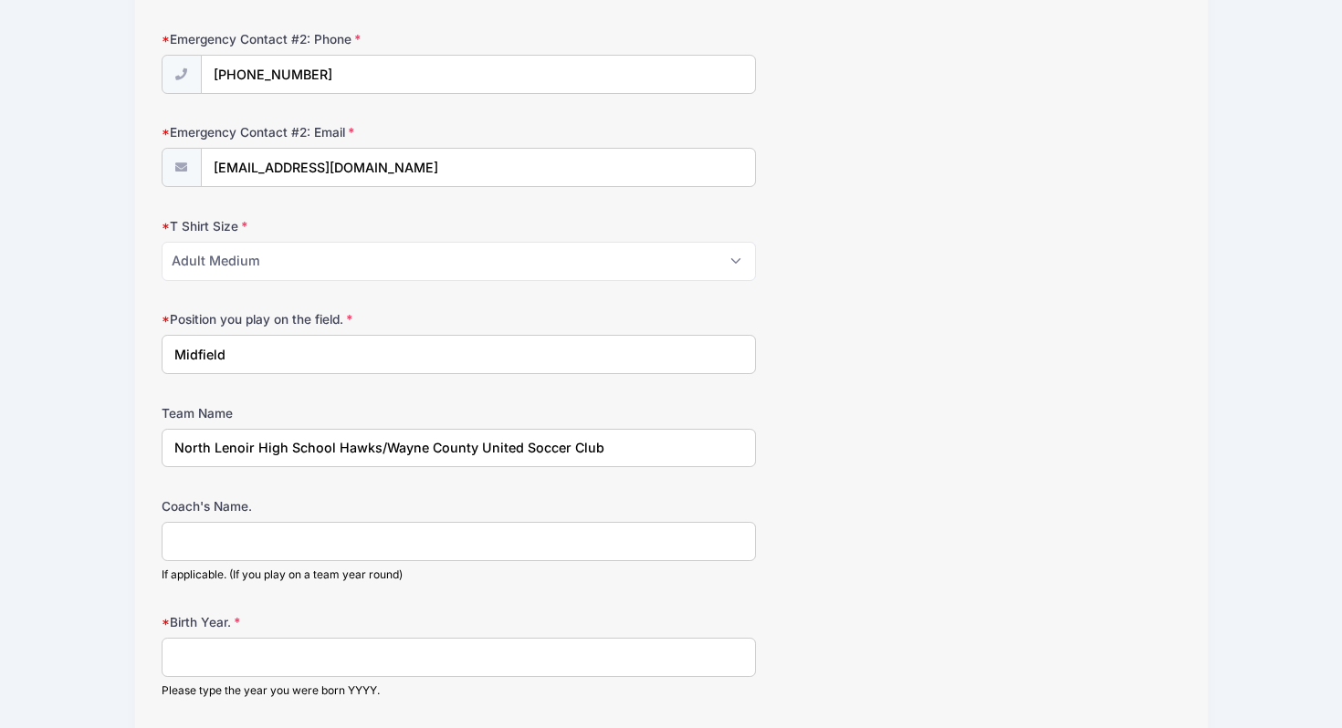
type input "North Lenoir High School Hawks/Wayne County United Soccer Club"
click at [234, 548] on input "Coach's Name." at bounding box center [459, 541] width 594 height 39
type input "Chris Evans/Steve Ellis"
click at [194, 654] on input "Birth Year." at bounding box center [459, 657] width 594 height 39
type input "2010"
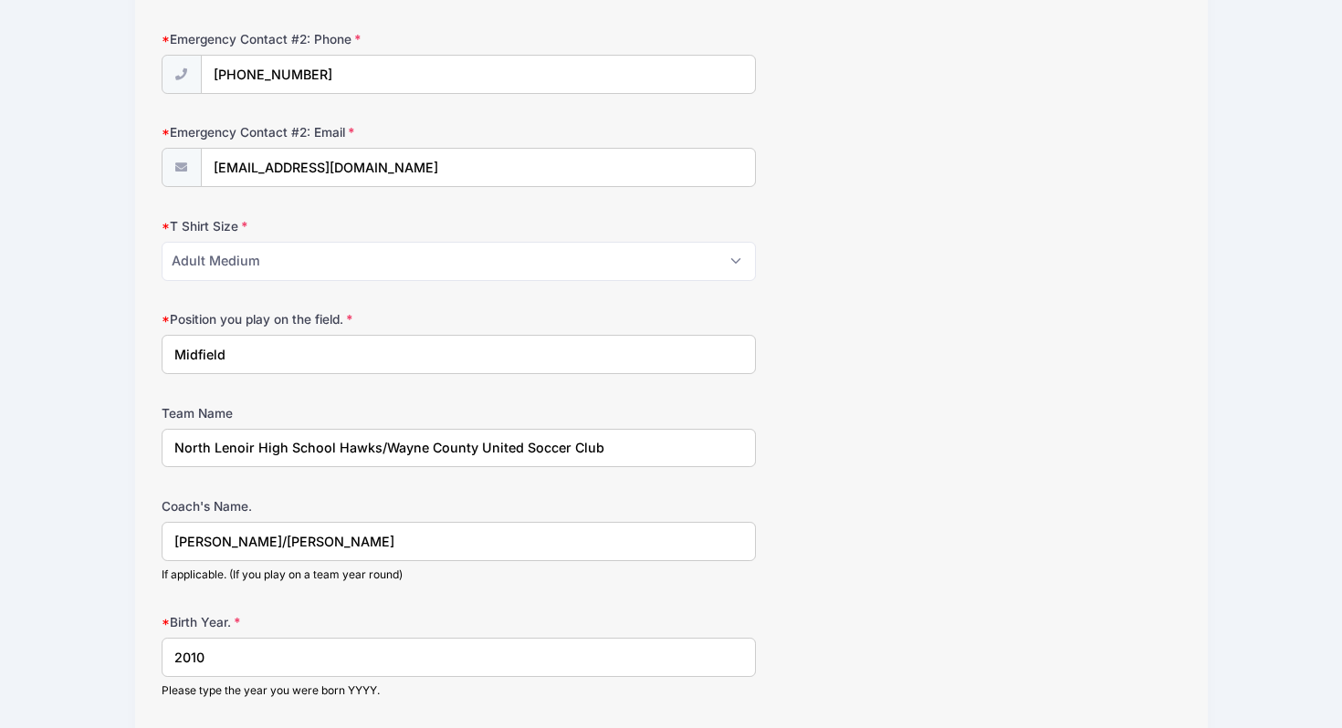
click at [277, 618] on label "Birth Year." at bounding box center [332, 622] width 340 height 18
click at [277, 638] on input "2010" at bounding box center [459, 657] width 594 height 39
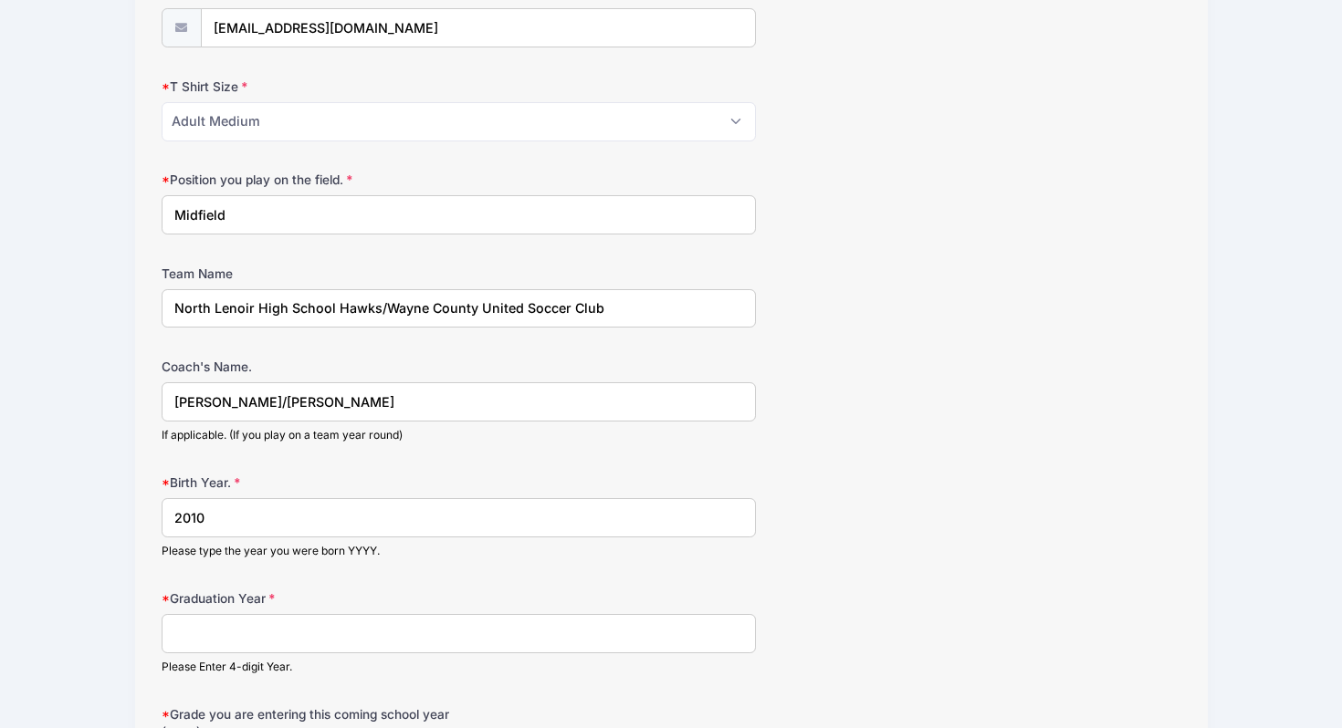
scroll to position [1000, 0]
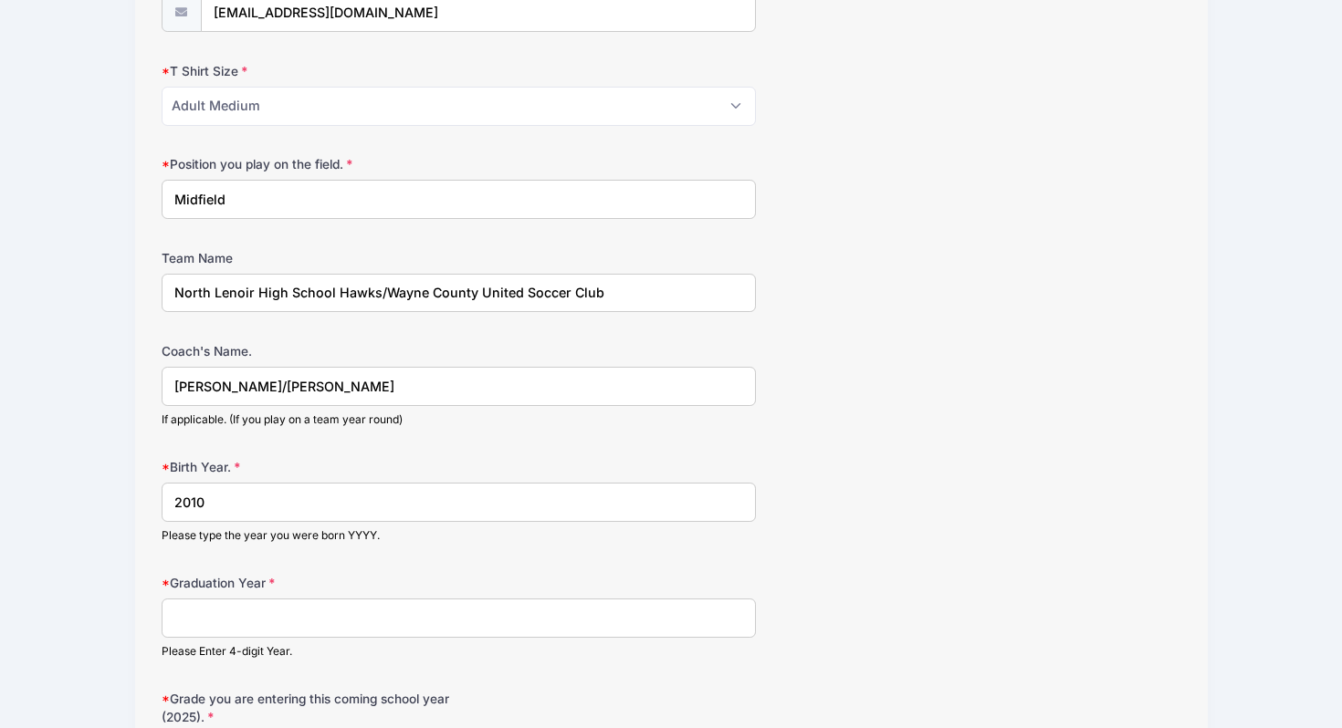
click at [277, 620] on input "Graduation Year" at bounding box center [459, 618] width 594 height 39
type input "2028"
click at [352, 671] on form "Parent/Guardian: Name Bobbi Colie Parent/Guardian: Phone (252) 286-0503 Parent/…" at bounding box center [672, 110] width 1020 height 1780
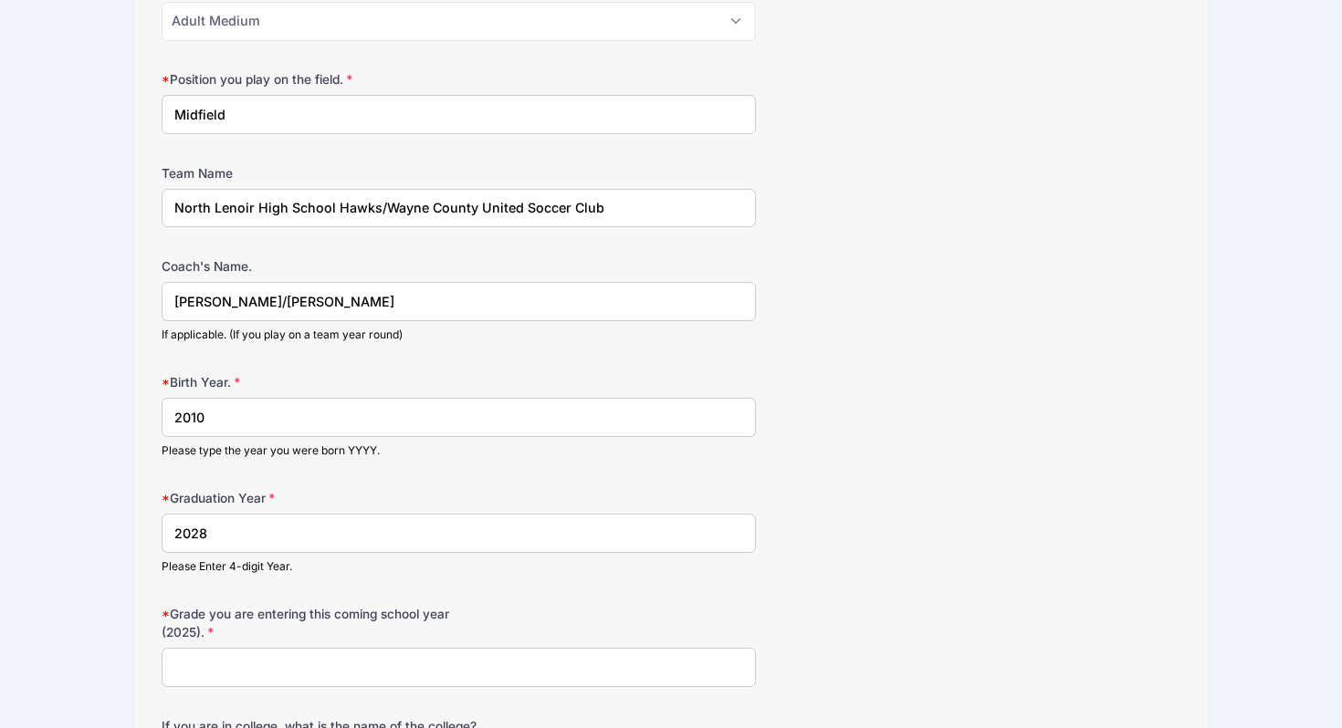
scroll to position [1097, 0]
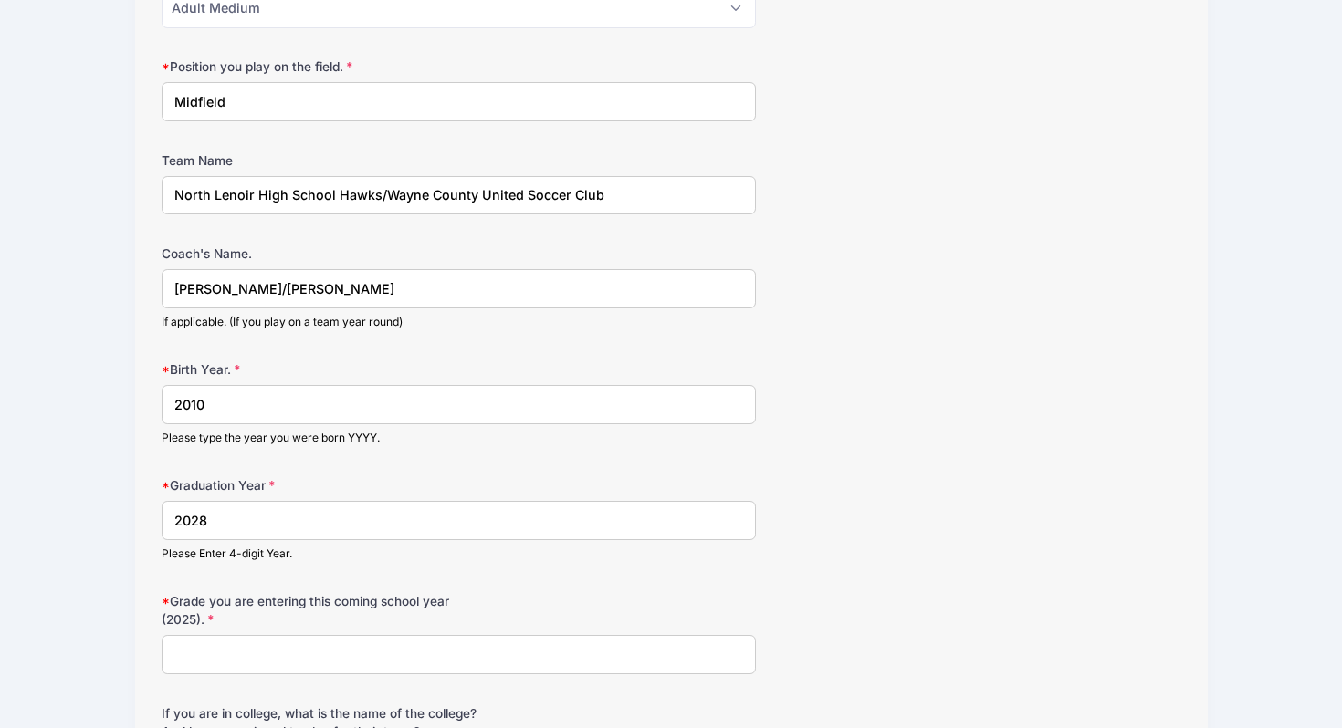
click at [355, 654] on input "Grade you are entering this coming school year (2025)." at bounding box center [459, 654] width 594 height 39
type input "10"
click at [463, 615] on label "Grade you are entering this coming school year (2025)." at bounding box center [332, 610] width 340 height 37
click at [463, 635] on input "10" at bounding box center [459, 654] width 594 height 39
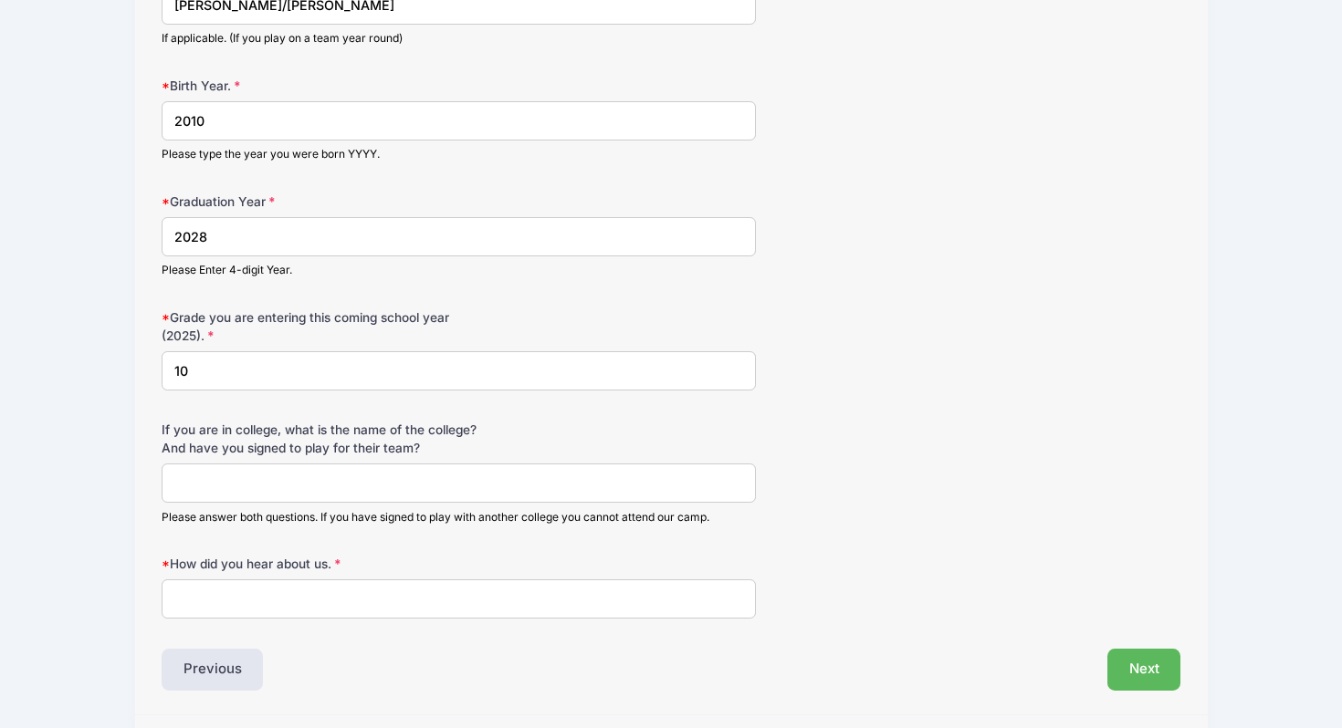
scroll to position [1404, 0]
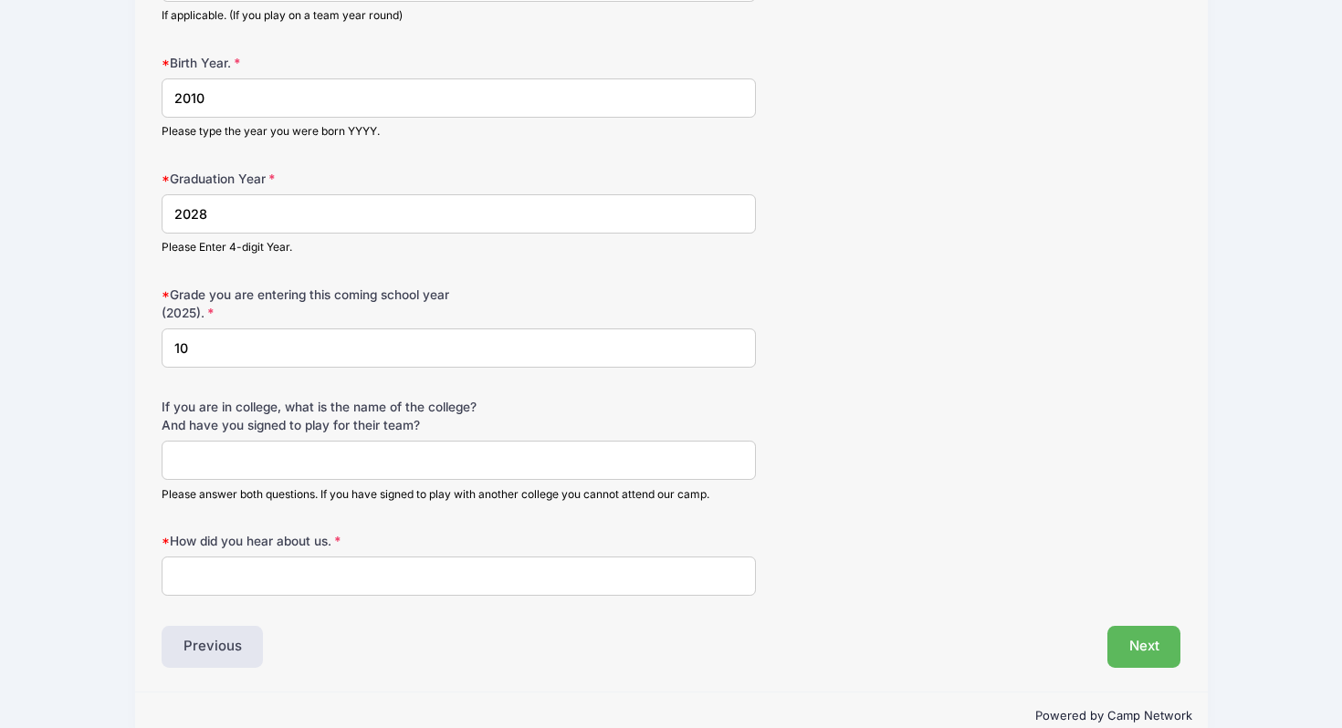
click at [450, 577] on input "How did you hear about us." at bounding box center [459, 576] width 594 height 39
type input "Word of Mouth"
click at [1150, 646] on button "Next" at bounding box center [1144, 647] width 74 height 42
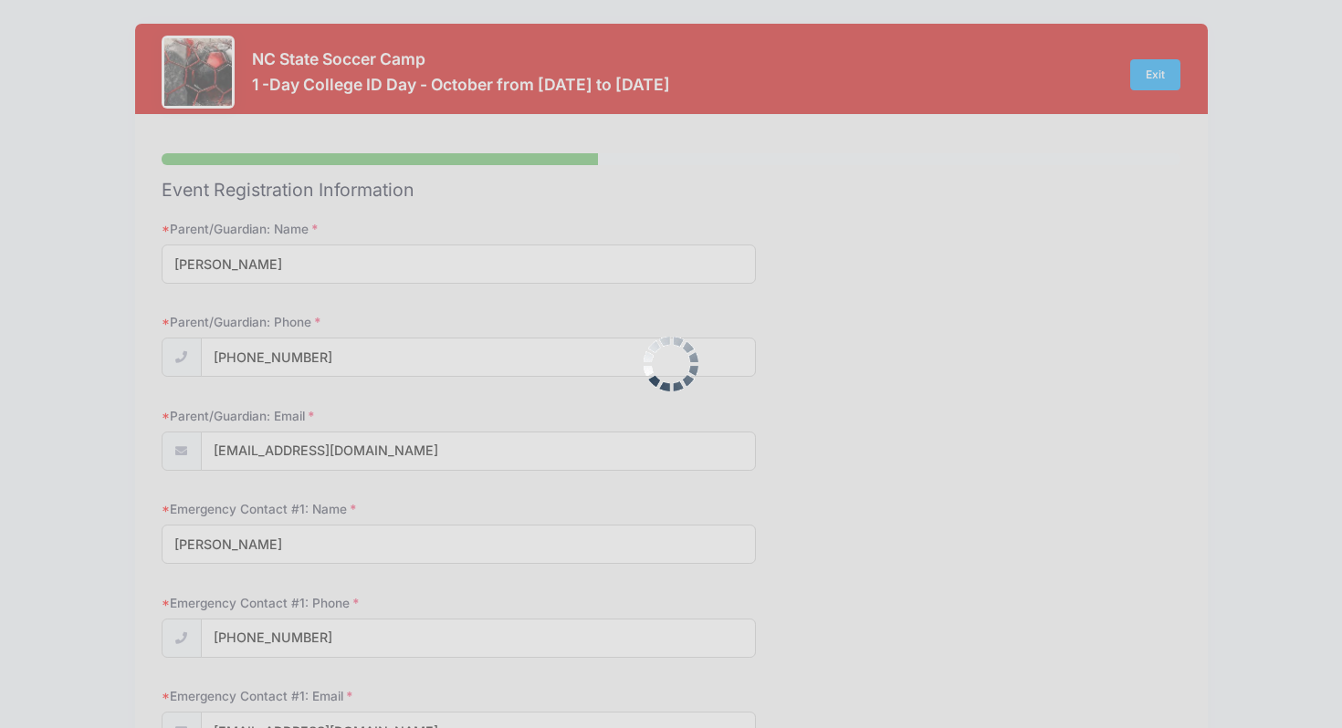
scroll to position [0, 0]
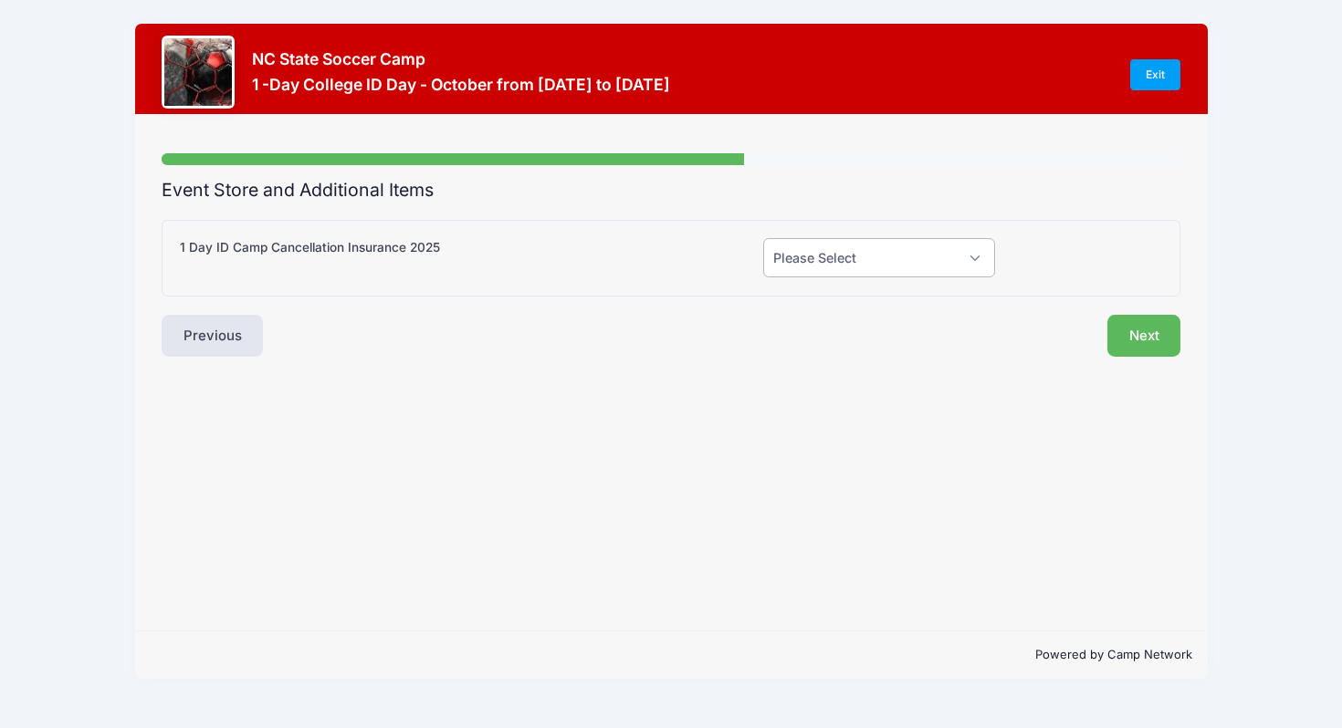
click at [890, 270] on select "Please Select Yes (+$55.00) No" at bounding box center [879, 257] width 232 height 39
select select "0"
click at [1134, 334] on button "Next" at bounding box center [1144, 336] width 74 height 42
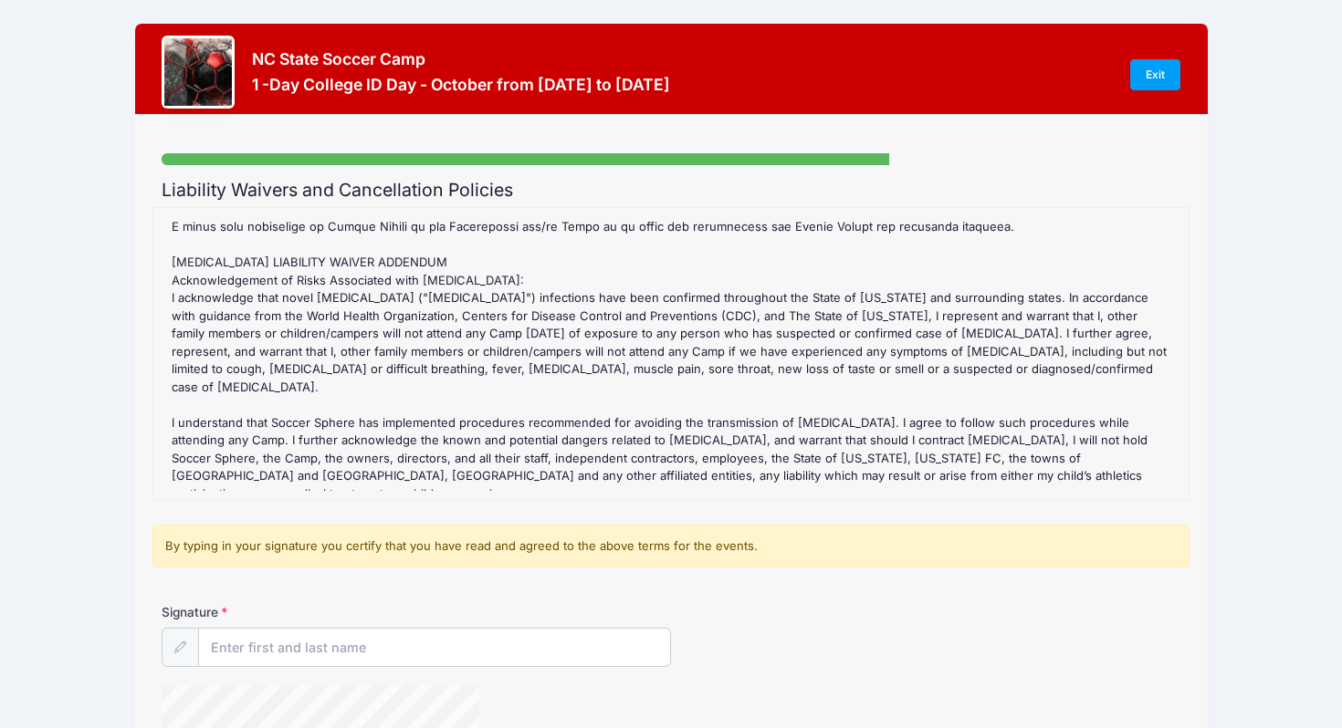
scroll to position [1666, 0]
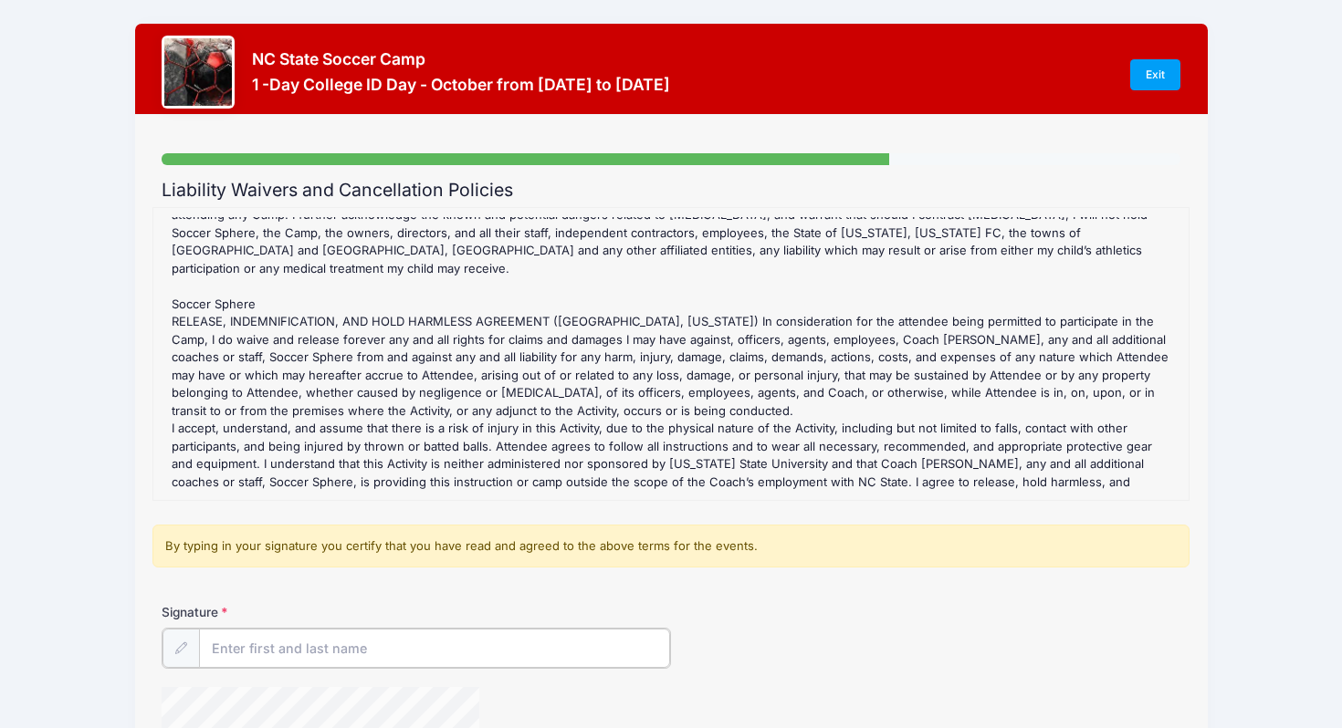
click at [320, 659] on input "Signature" at bounding box center [434, 648] width 471 height 39
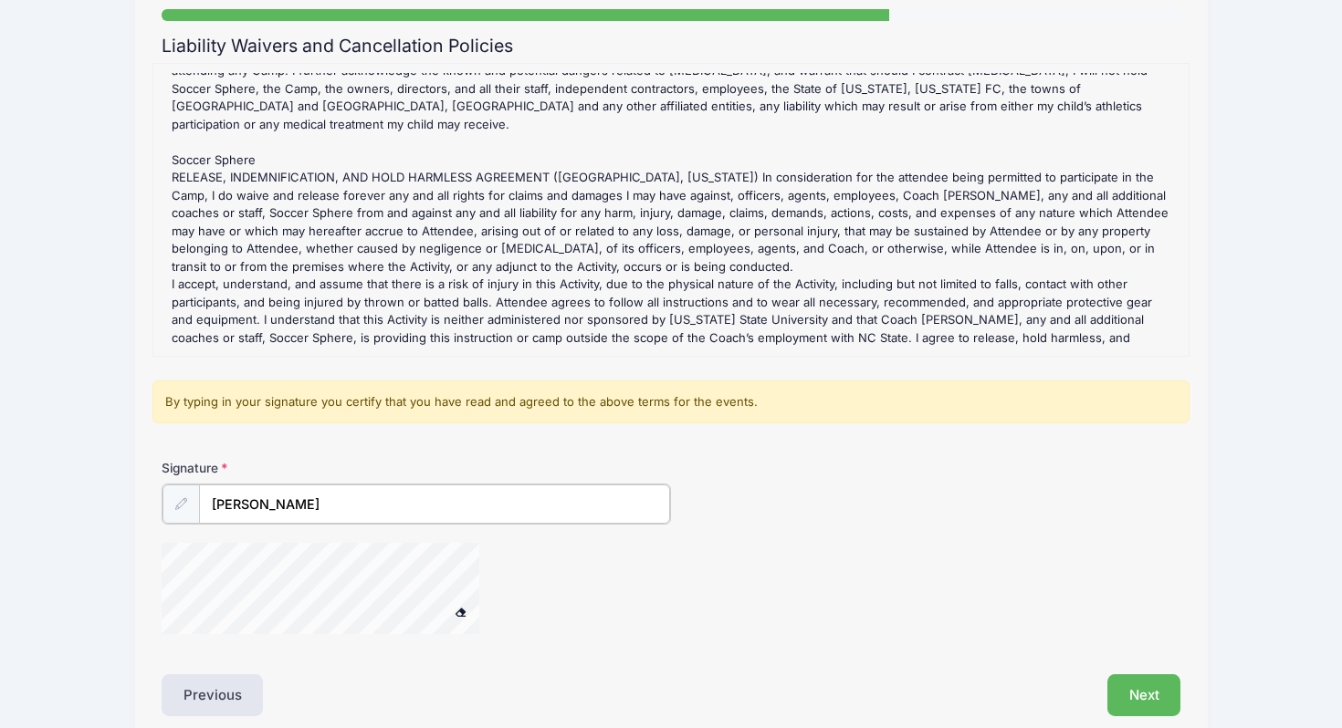
scroll to position [227, 0]
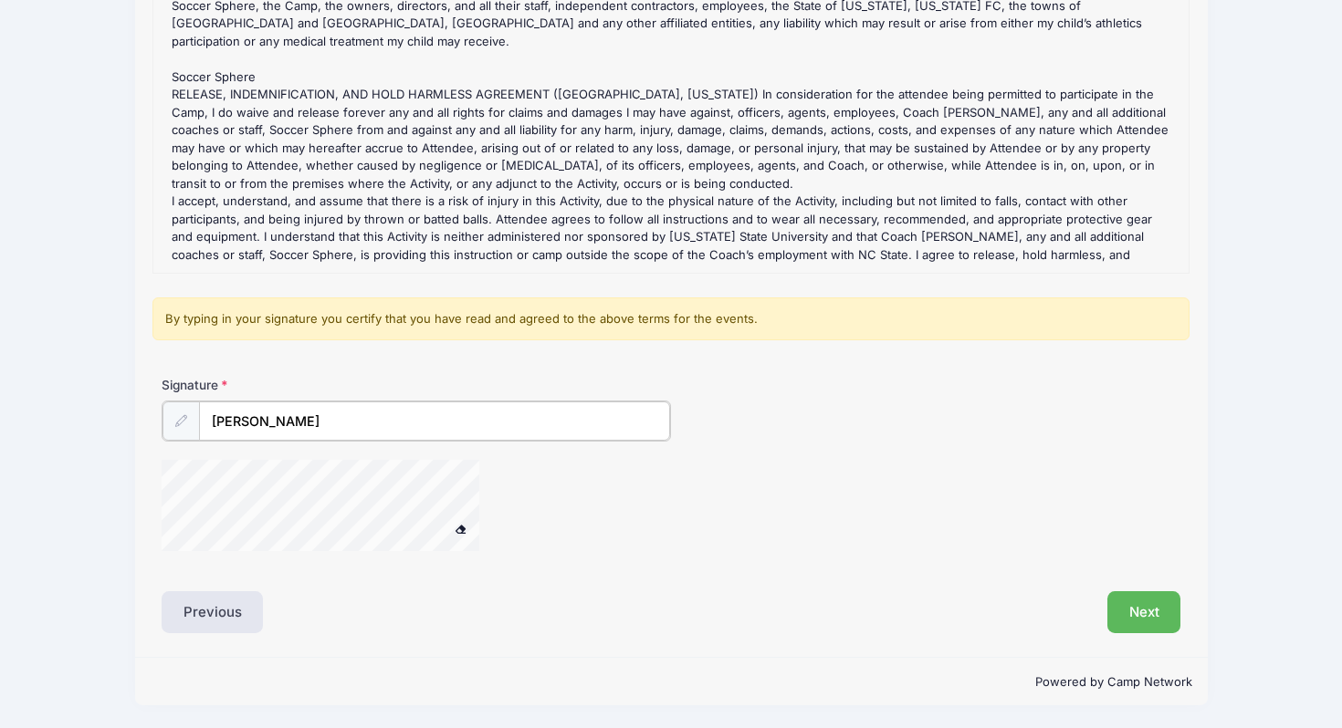
type input "Bobbi J Colie"
click at [463, 528] on span at bounding box center [461, 529] width 13 height 10
click at [468, 525] on button at bounding box center [461, 529] width 32 height 23
click at [1134, 614] on button "Next" at bounding box center [1144, 613] width 74 height 42
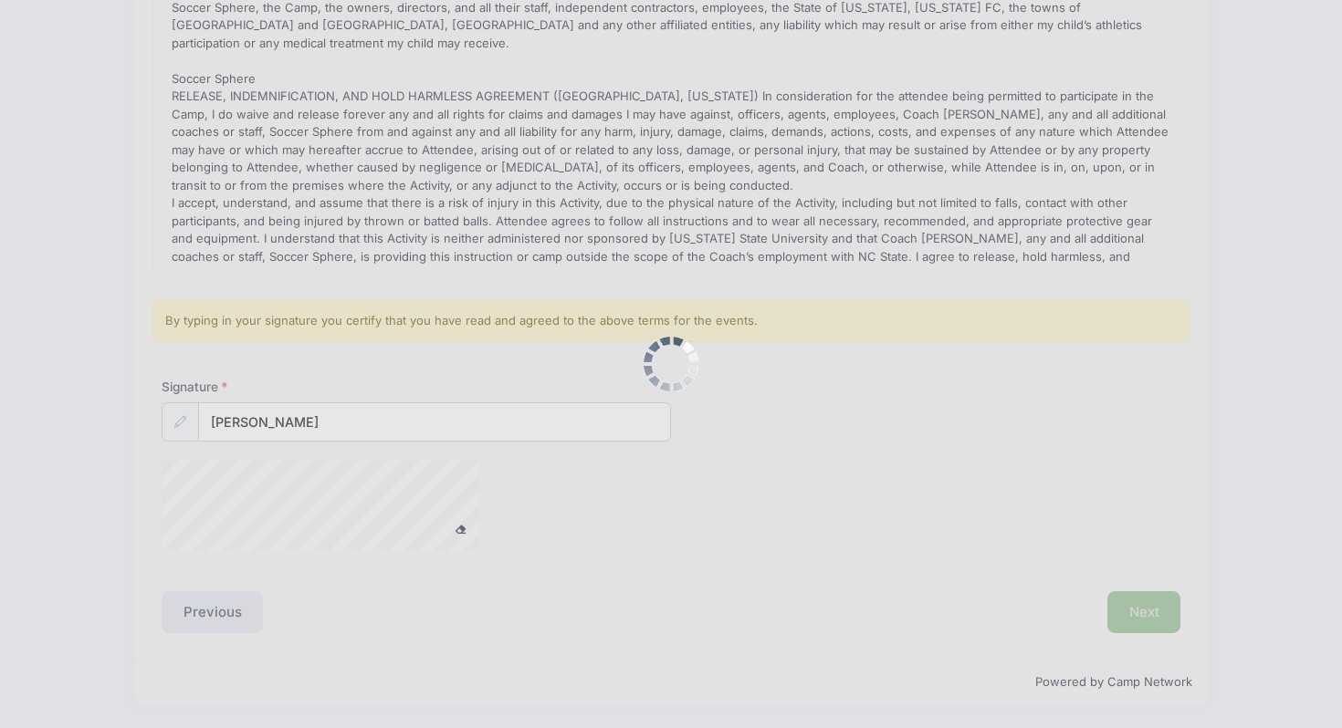
scroll to position [0, 0]
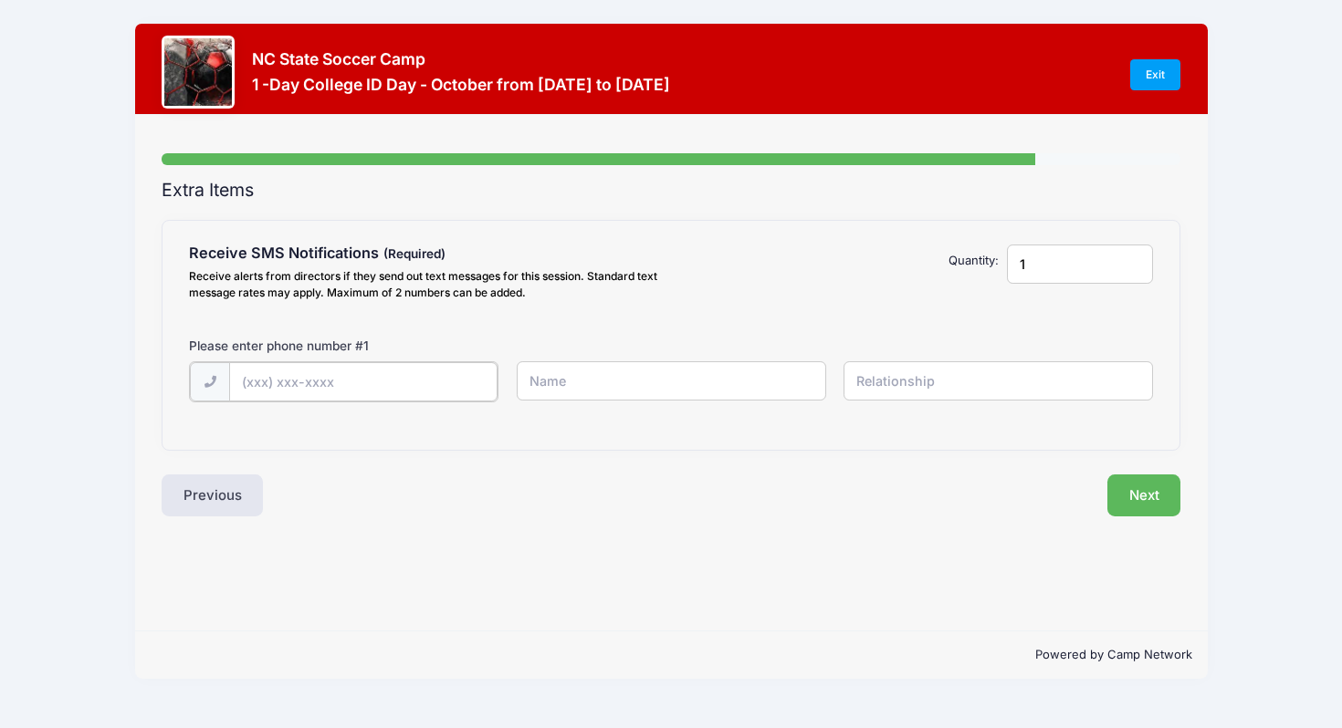
click at [0, 0] on input "text" at bounding box center [0, 0] width 0 height 0
type input "(252) 286-0503"
click at [0, 0] on input "text" at bounding box center [0, 0] width 0 height 0
type input "Bobbi Colie"
click at [0, 0] on input "text" at bounding box center [0, 0] width 0 height 0
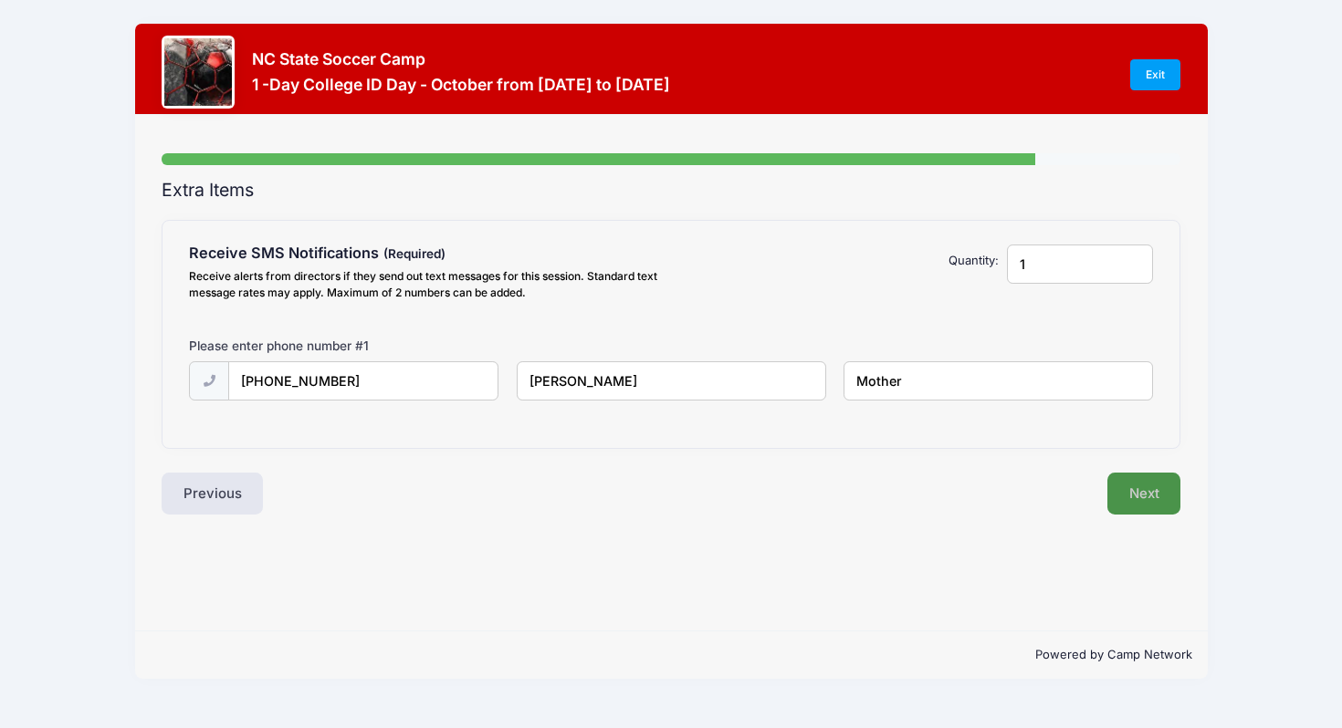
type input "Mother"
click at [1153, 491] on button "Next" at bounding box center [1144, 494] width 74 height 42
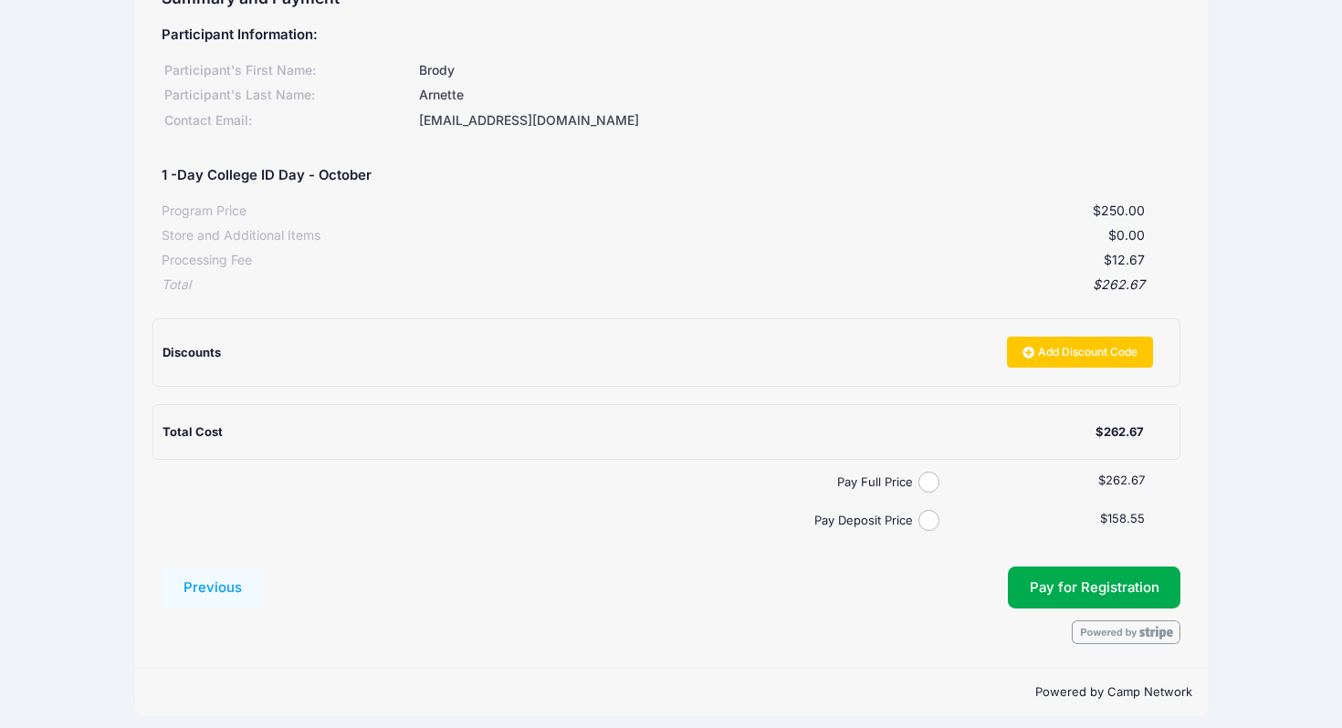
scroll to position [203, 0]
